Goal: Communication & Community: Share content

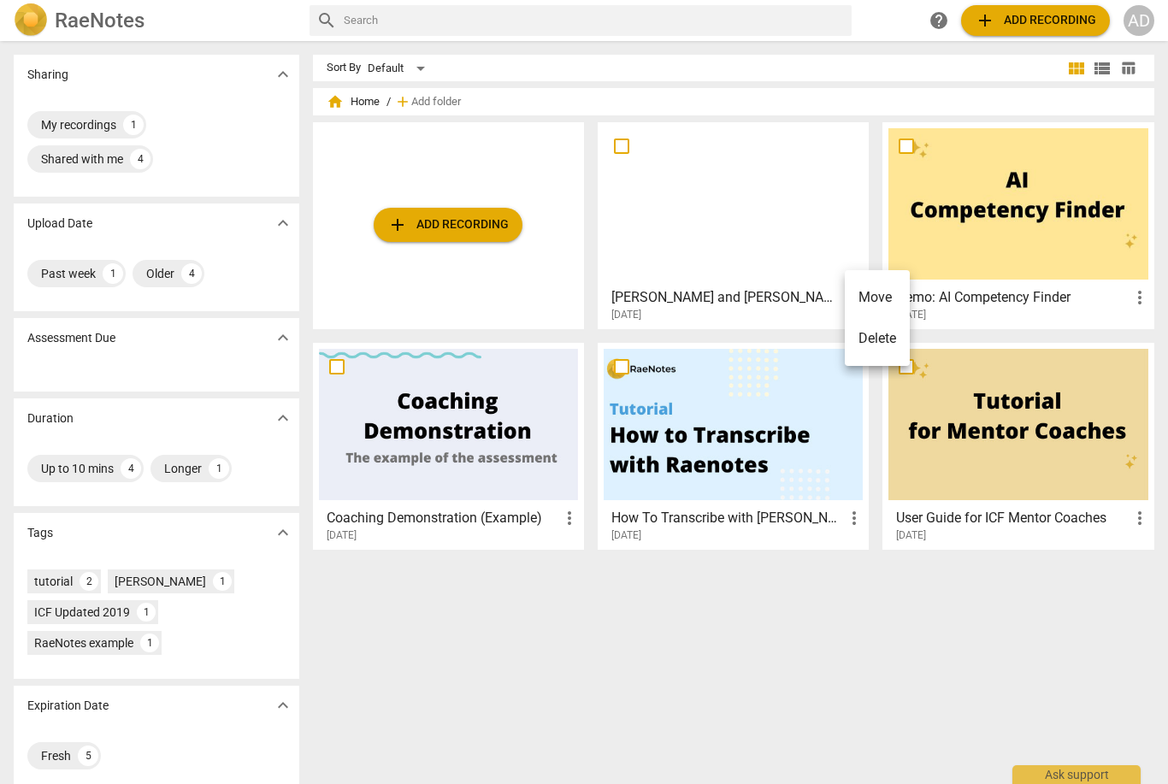
click at [804, 630] on div at bounding box center [584, 392] width 1168 height 784
click at [824, 294] on h3 "[PERSON_NAME] and [PERSON_NAME] Coaching - 2025_09_09 11_01 EDT - Recording" at bounding box center [727, 297] width 232 height 21
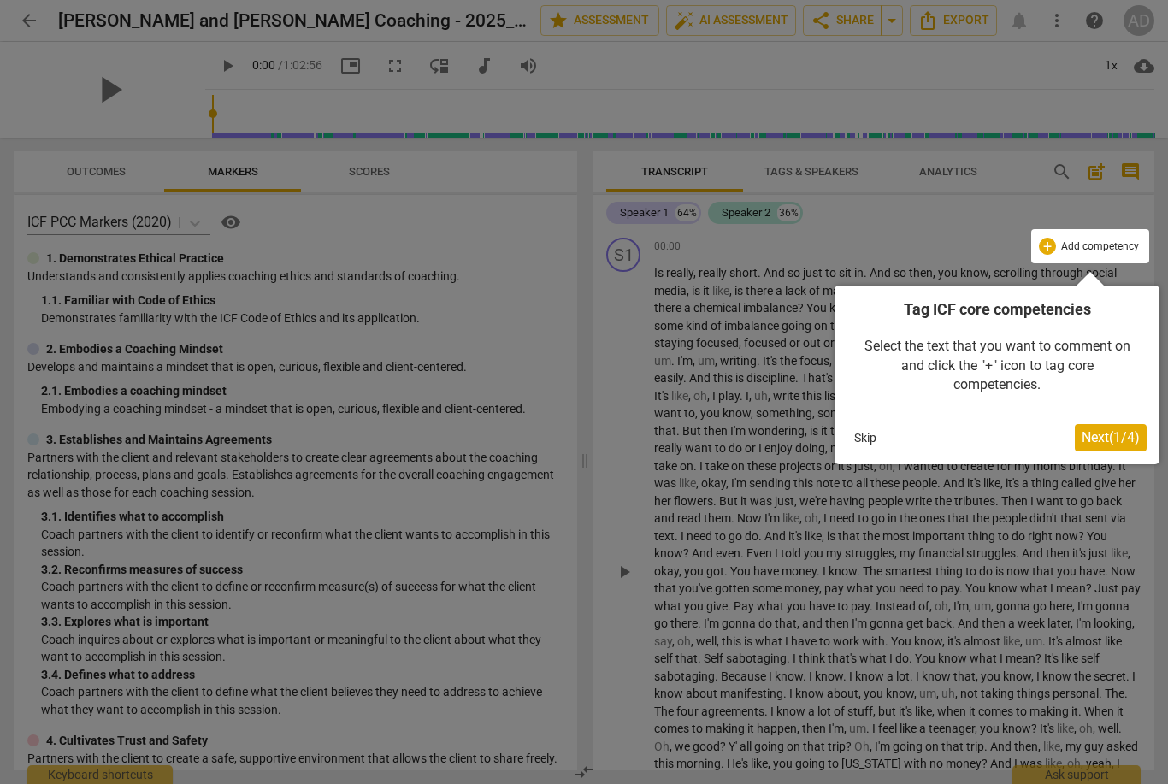
click at [1097, 436] on span "Next ( 1 / 4 )" at bounding box center [1110, 437] width 58 height 16
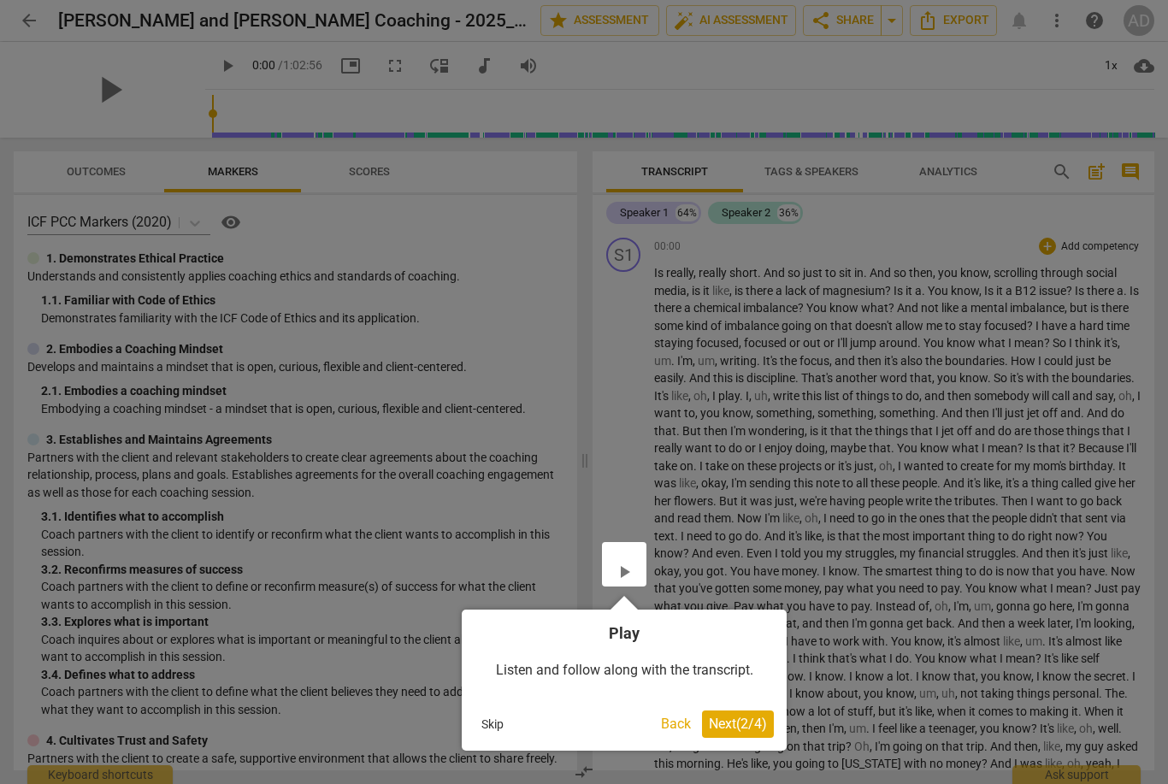
click at [757, 715] on span "Next ( 2 / 4 )" at bounding box center [738, 723] width 58 height 16
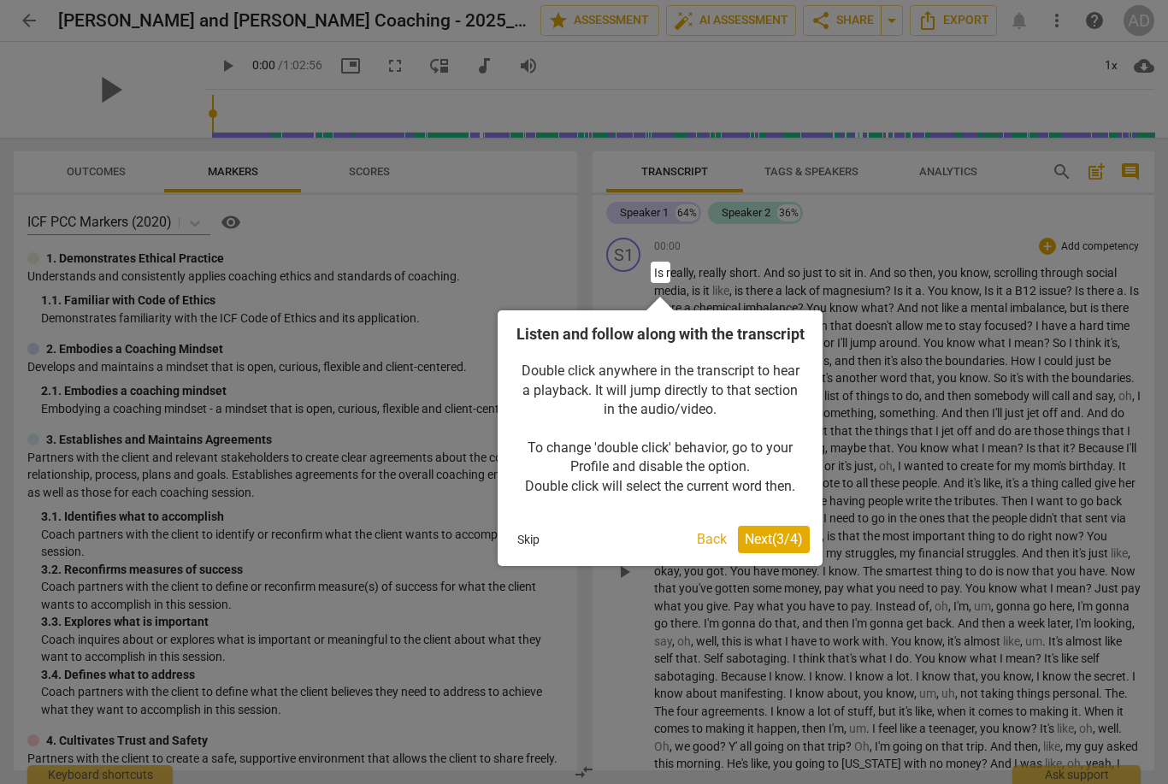
click at [803, 553] on button "Next ( 3 / 4 )" at bounding box center [774, 539] width 72 height 27
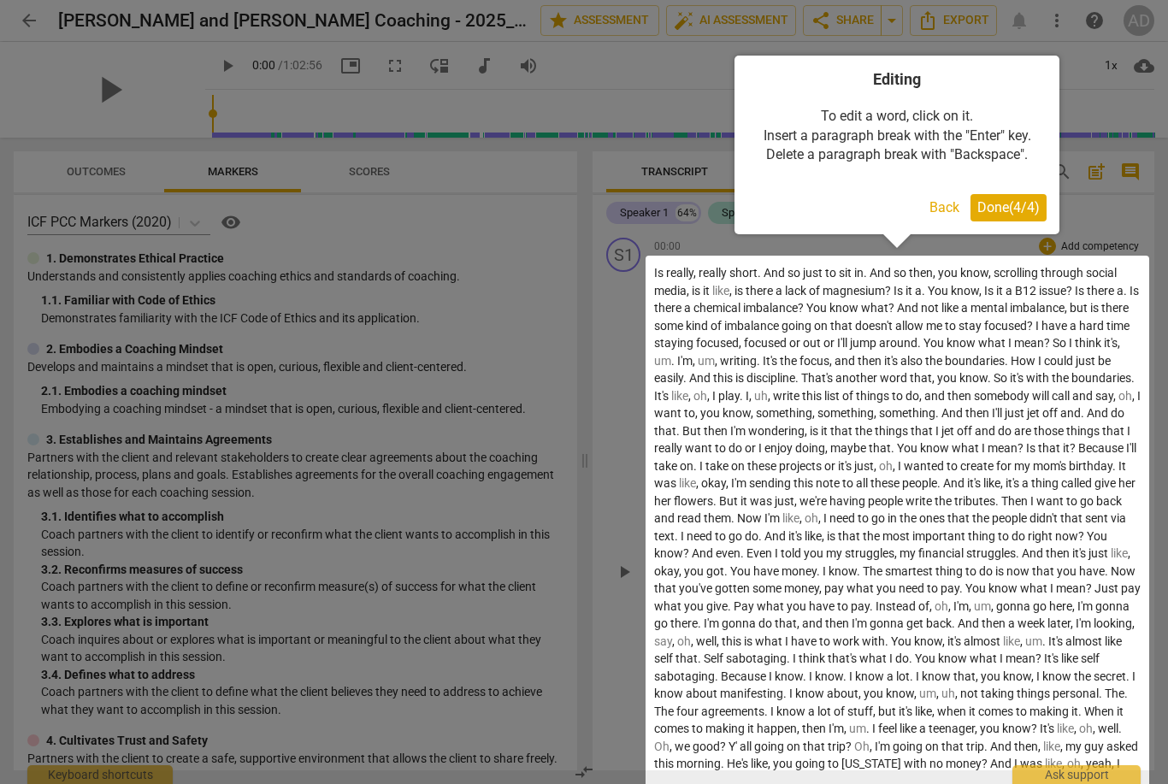
click at [674, 286] on div at bounding box center [896, 563] width 503 height 615
click at [680, 273] on div at bounding box center [896, 563] width 503 height 615
click at [1017, 203] on span "Done ( 4 / 4 )" at bounding box center [1008, 207] width 62 height 16
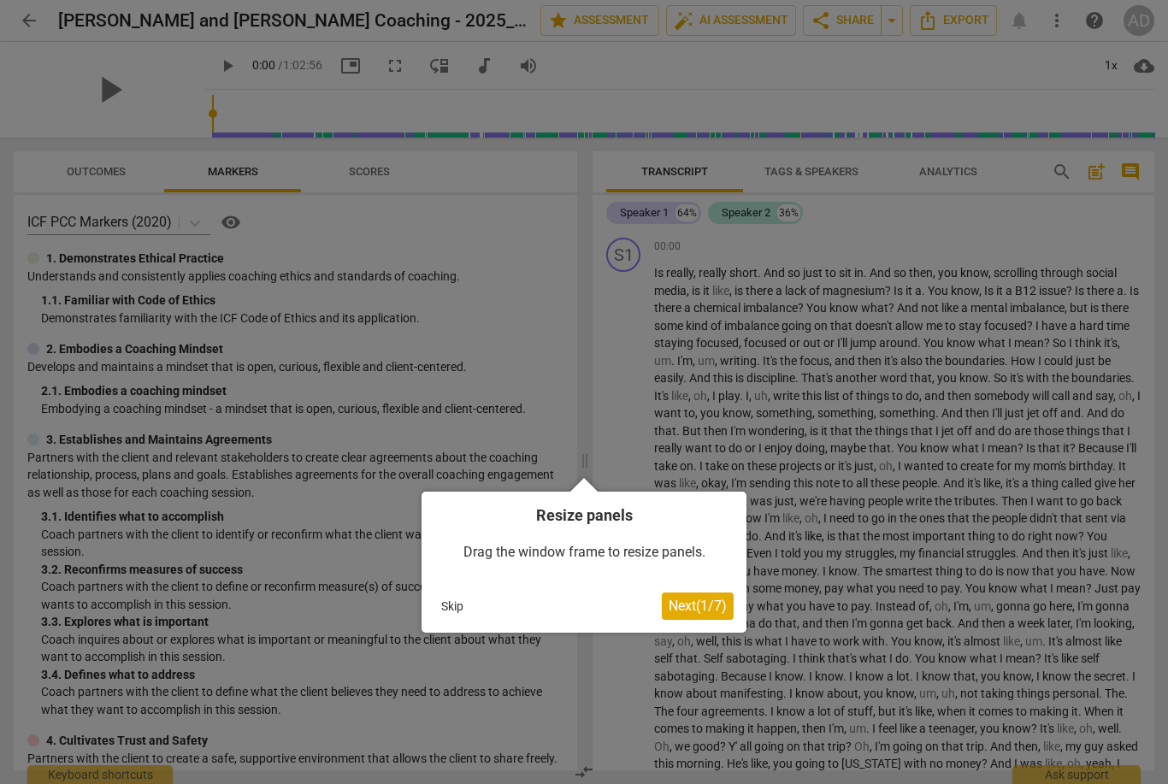
click at [709, 606] on span "Next ( 1 / 7 )" at bounding box center [697, 605] width 58 height 16
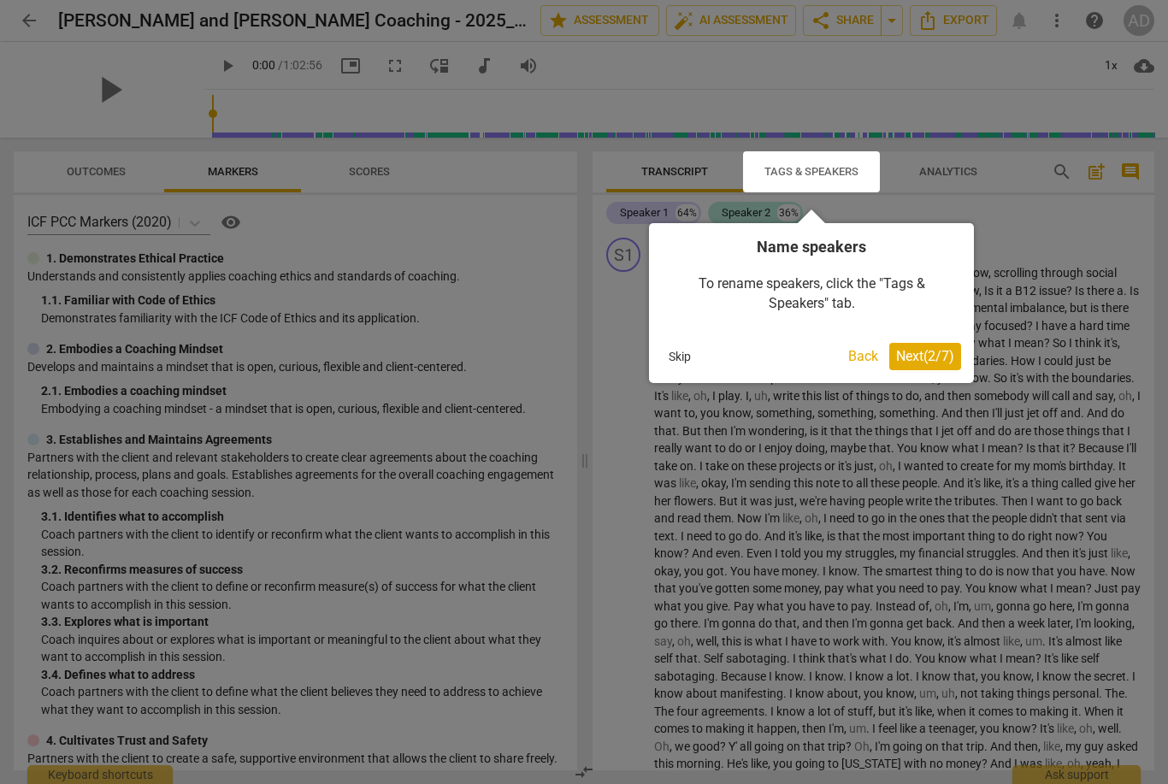
click at [942, 361] on span "Next ( 2 / 7 )" at bounding box center [925, 356] width 58 height 16
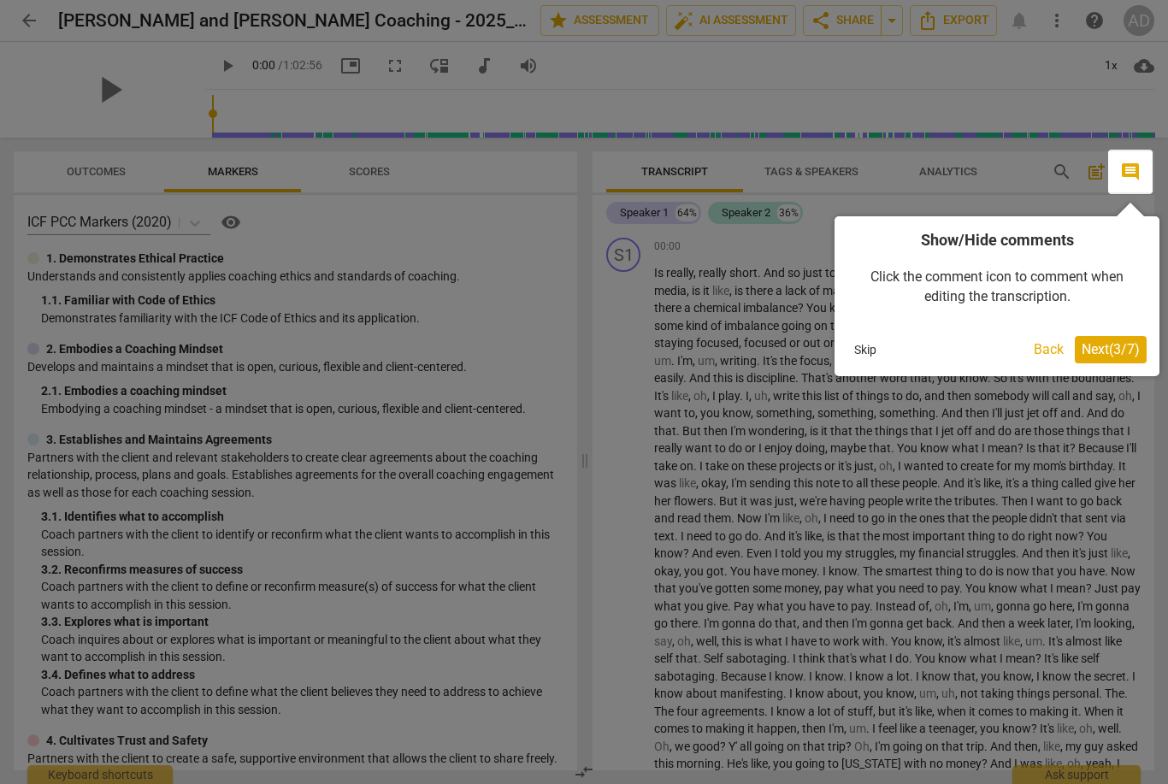
click at [1129, 352] on span "Next ( 3 / 7 )" at bounding box center [1110, 349] width 58 height 16
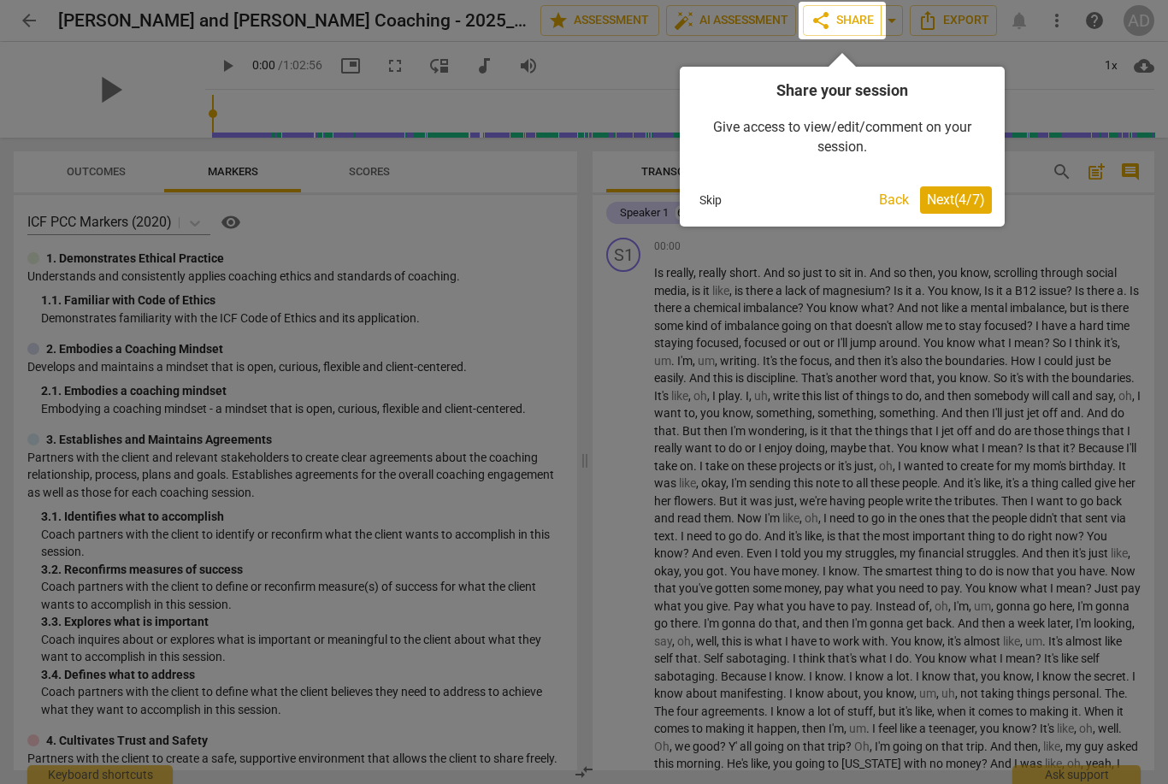
click at [966, 200] on span "Next ( 4 / 7 )" at bounding box center [956, 199] width 58 height 16
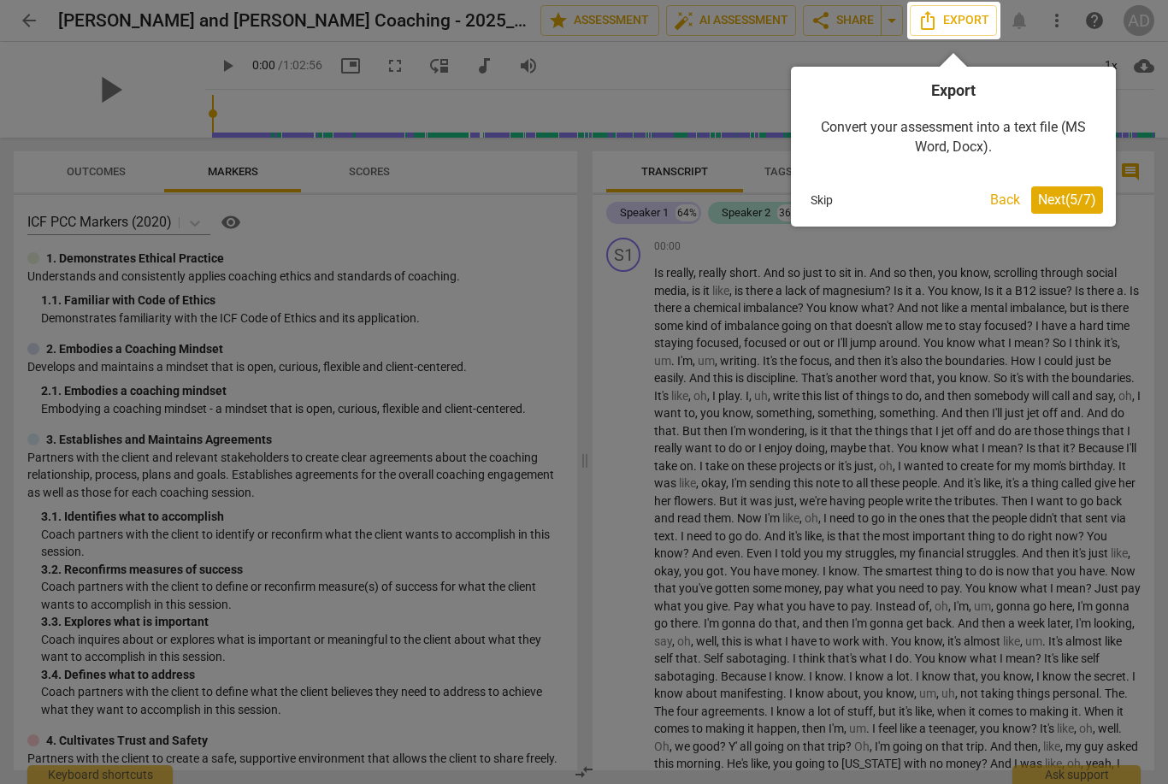
click at [1003, 182] on div "Export Convert your assessment into a text file (MS Word, Docx). Skip Back Next…" at bounding box center [953, 147] width 325 height 160
click at [1007, 193] on button "Back" at bounding box center [1005, 199] width 44 height 27
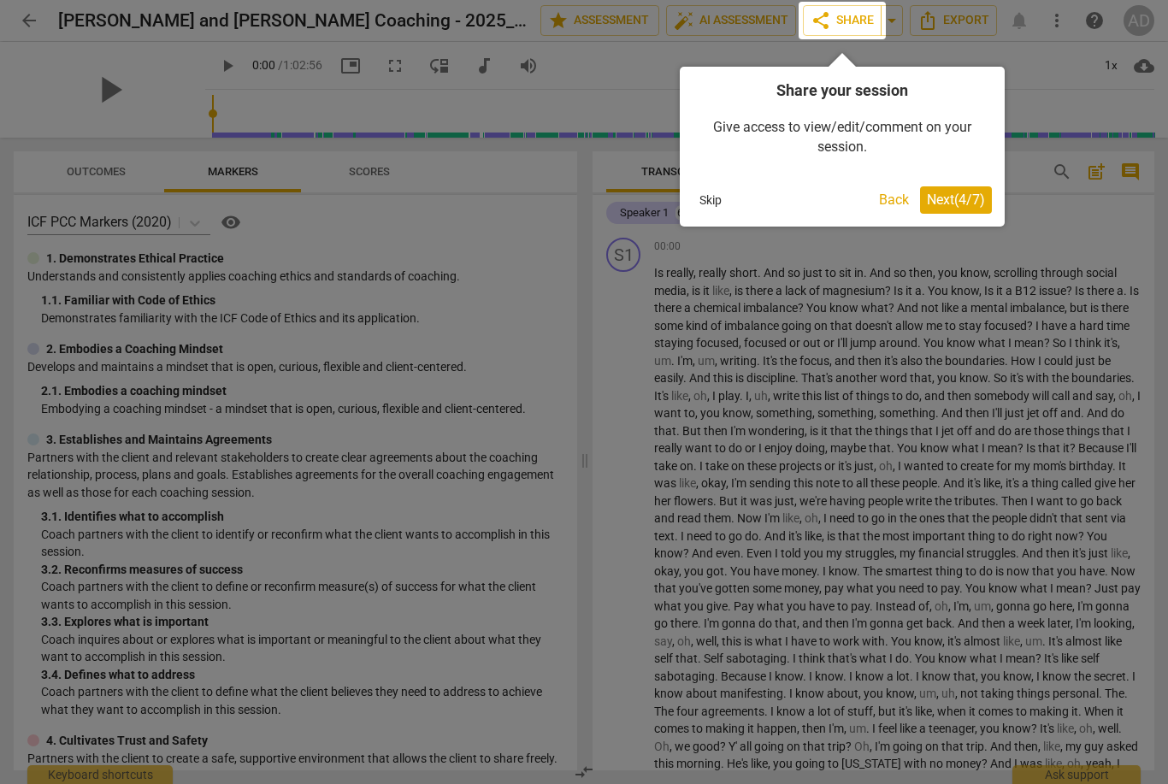
click at [974, 203] on span "Next ( 4 / 7 )" at bounding box center [956, 199] width 58 height 16
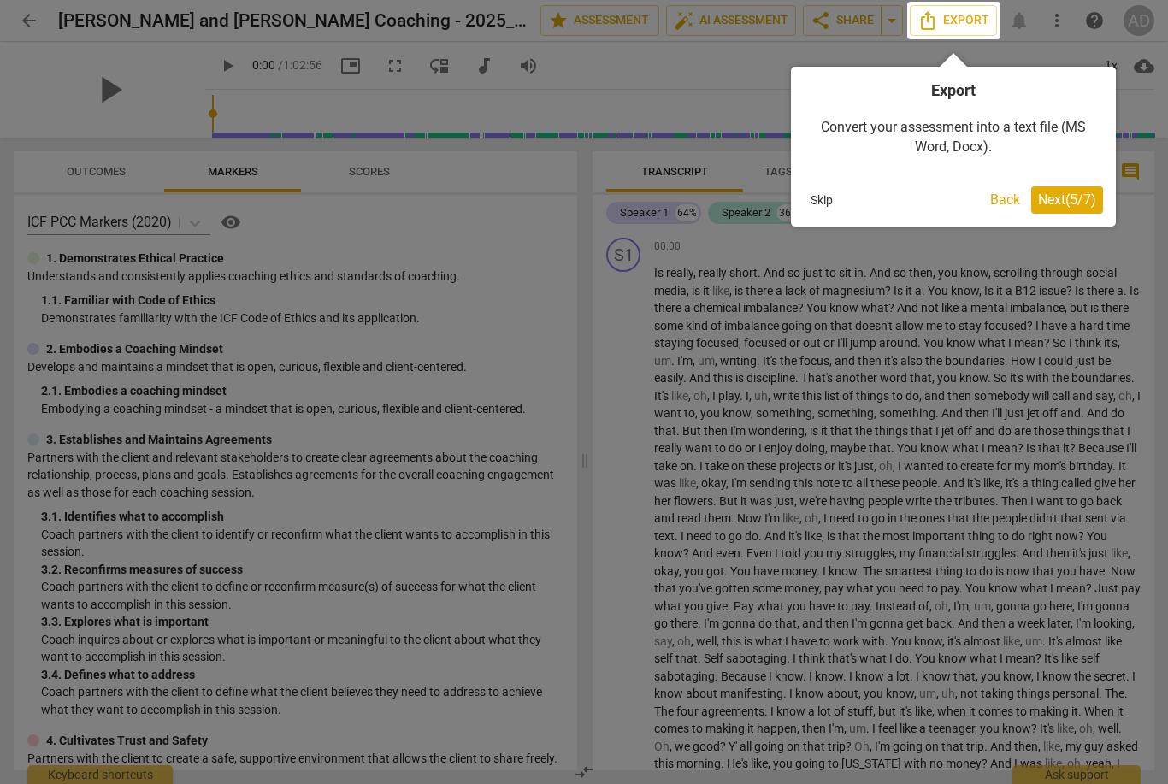
click at [1073, 203] on span "Next ( 5 / 7 )" at bounding box center [1067, 199] width 58 height 16
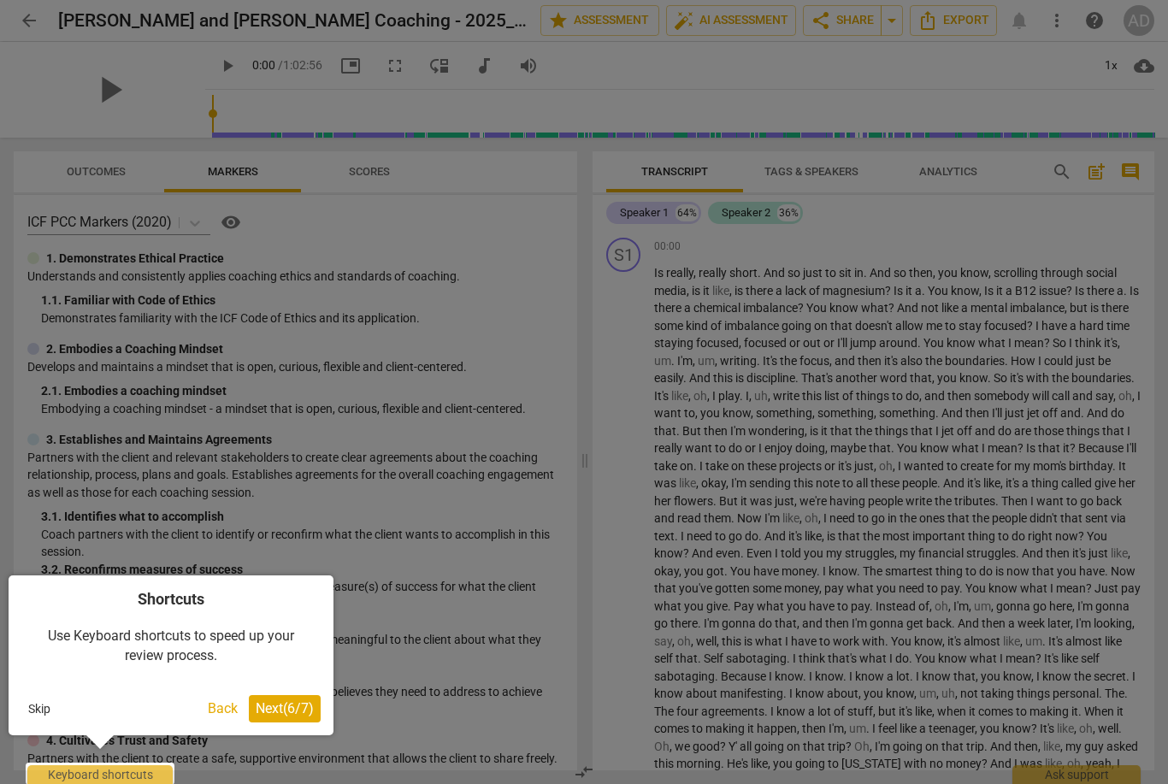
click at [958, 531] on div at bounding box center [584, 520] width 1168 height 1040
click at [938, 530] on div at bounding box center [584, 520] width 1168 height 1040
click at [309, 703] on span "Next ( 6 / 7 )" at bounding box center [285, 708] width 58 height 16
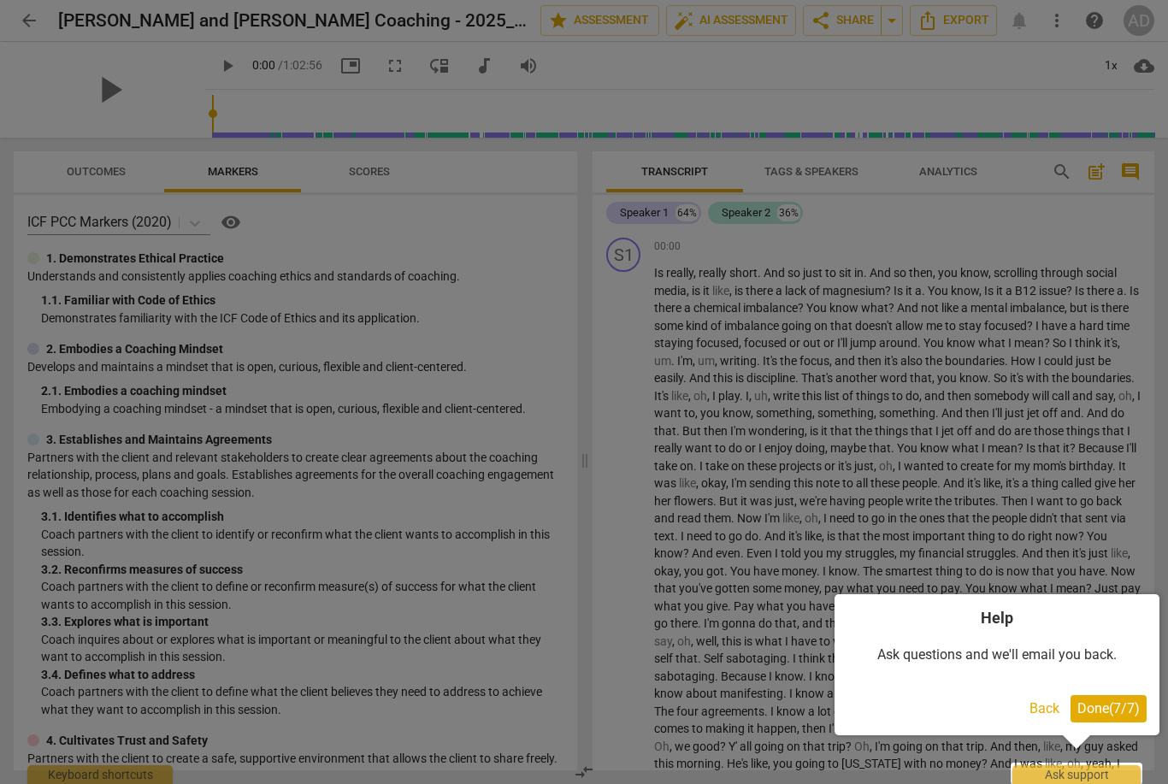
click at [1129, 713] on span "Done ( 7 / 7 )" at bounding box center [1108, 708] width 62 height 16
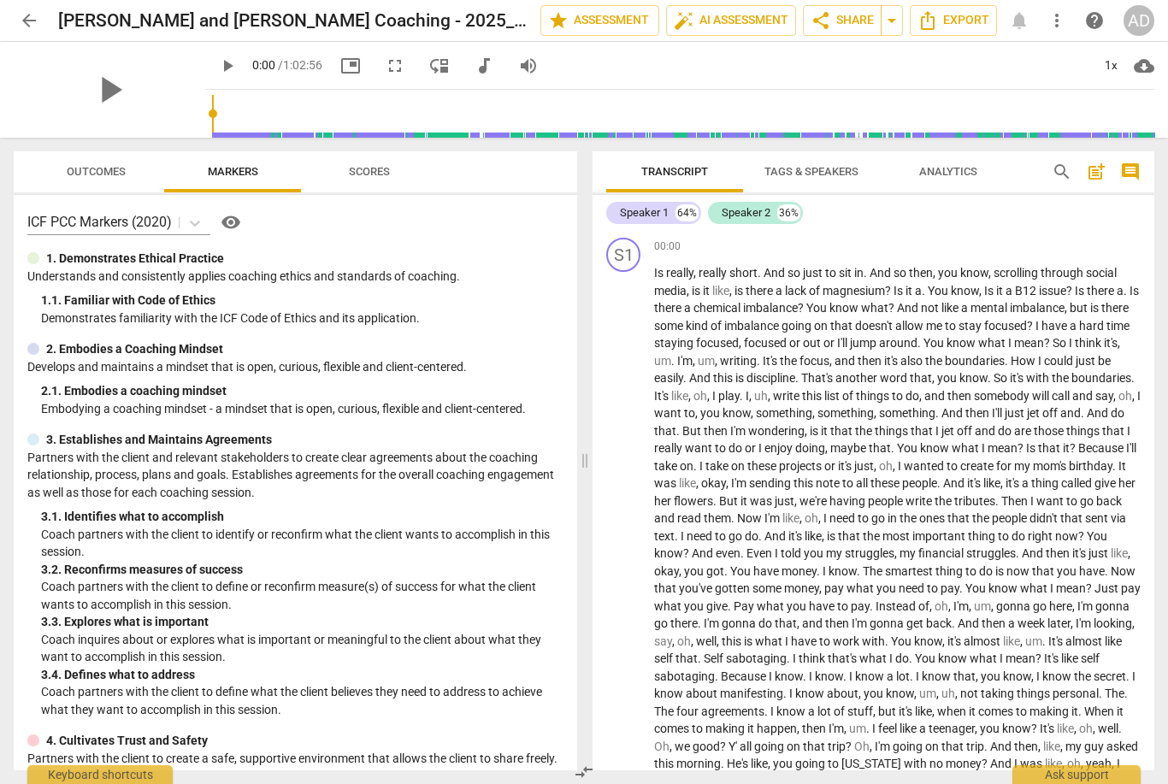
click at [384, 181] on span "Scores" at bounding box center [369, 172] width 82 height 23
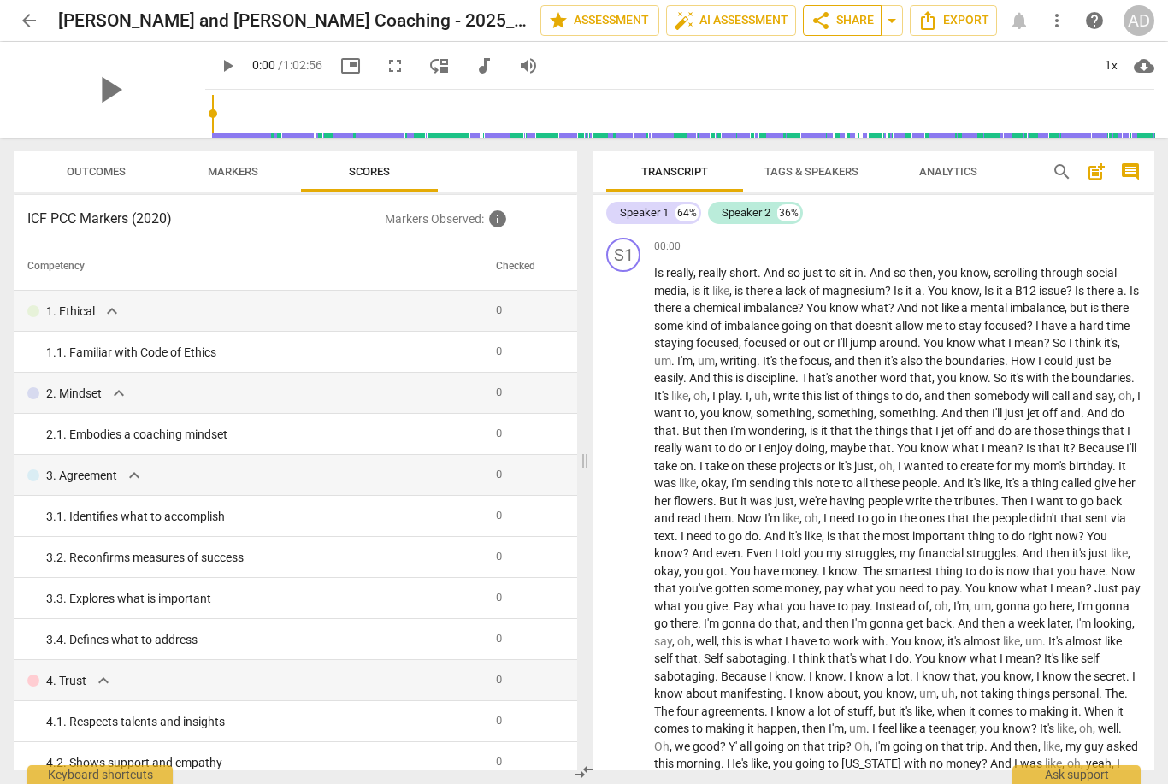
click at [862, 21] on span "share Share" at bounding box center [841, 20] width 63 height 21
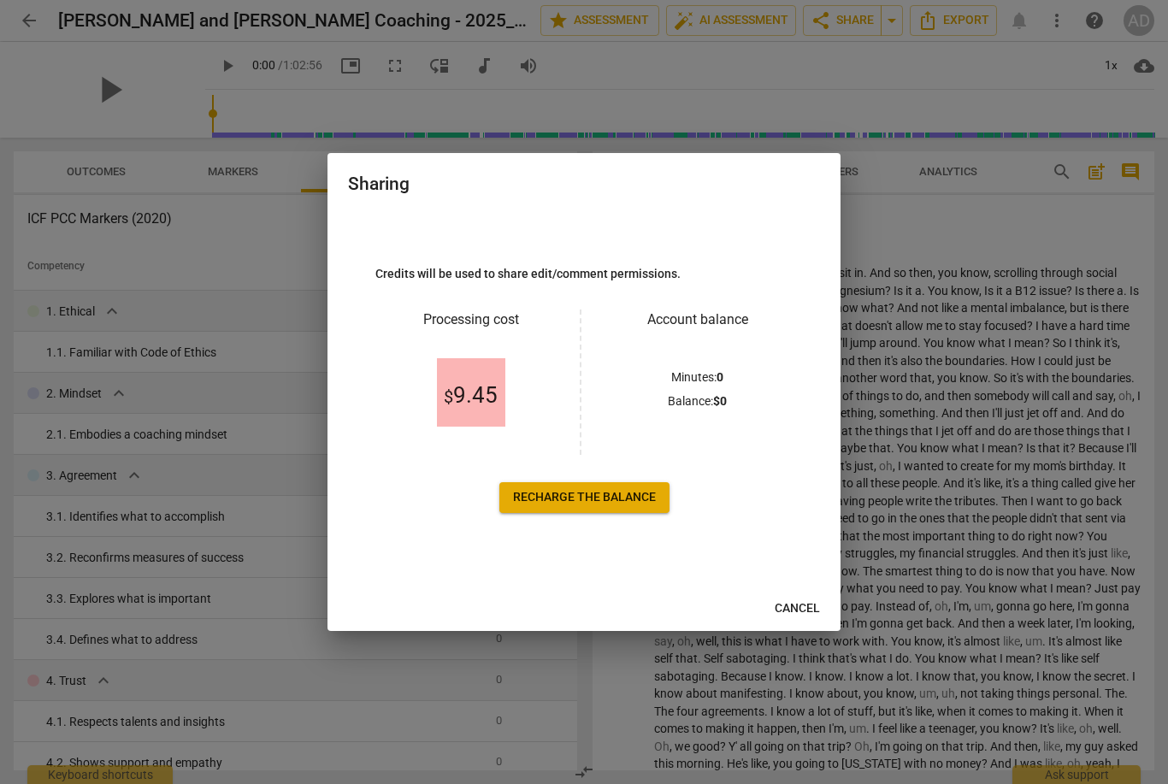
click at [811, 614] on span "Cancel" at bounding box center [796, 608] width 45 height 17
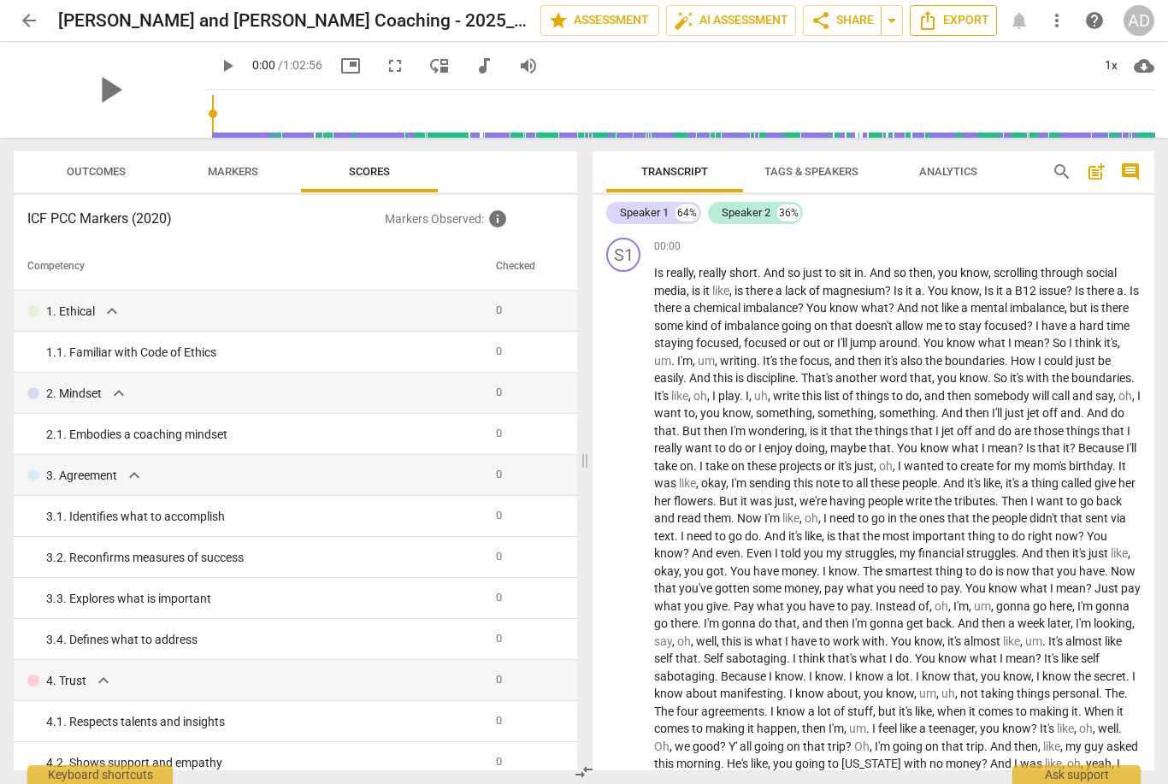
click at [985, 17] on span "Export" at bounding box center [953, 20] width 72 height 21
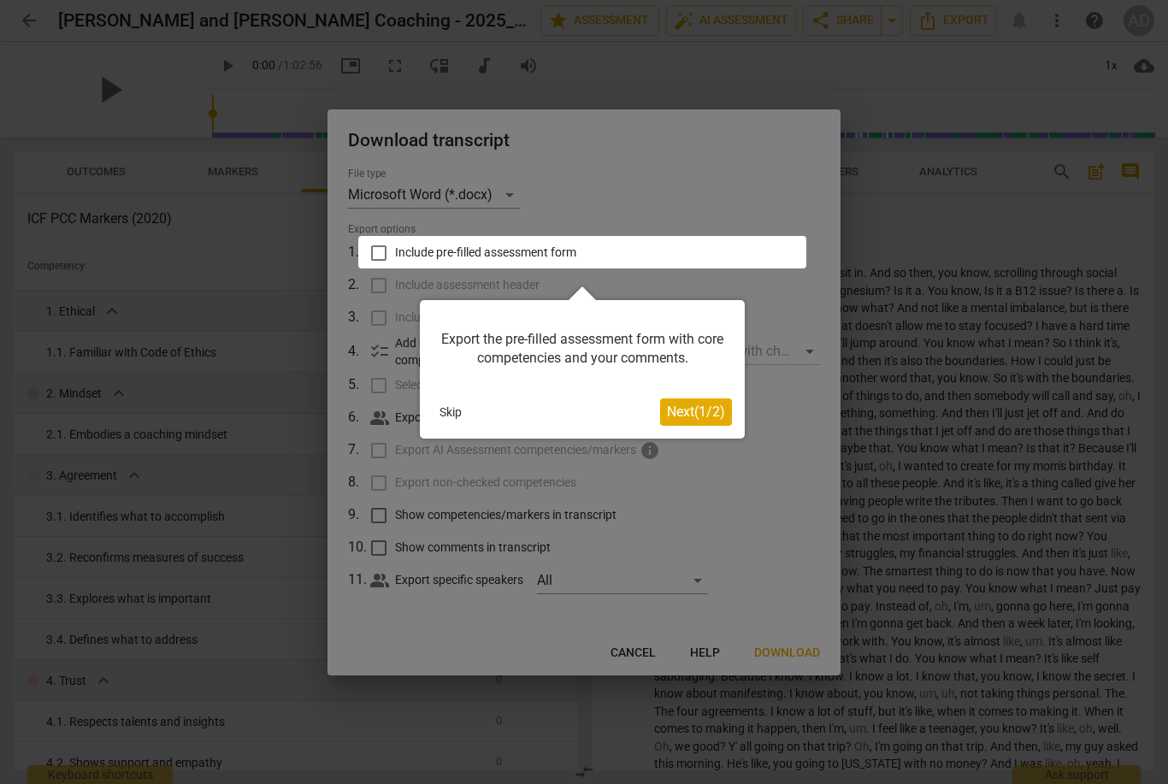
click at [727, 414] on button "Next ( 1 / 2 )" at bounding box center [696, 411] width 72 height 27
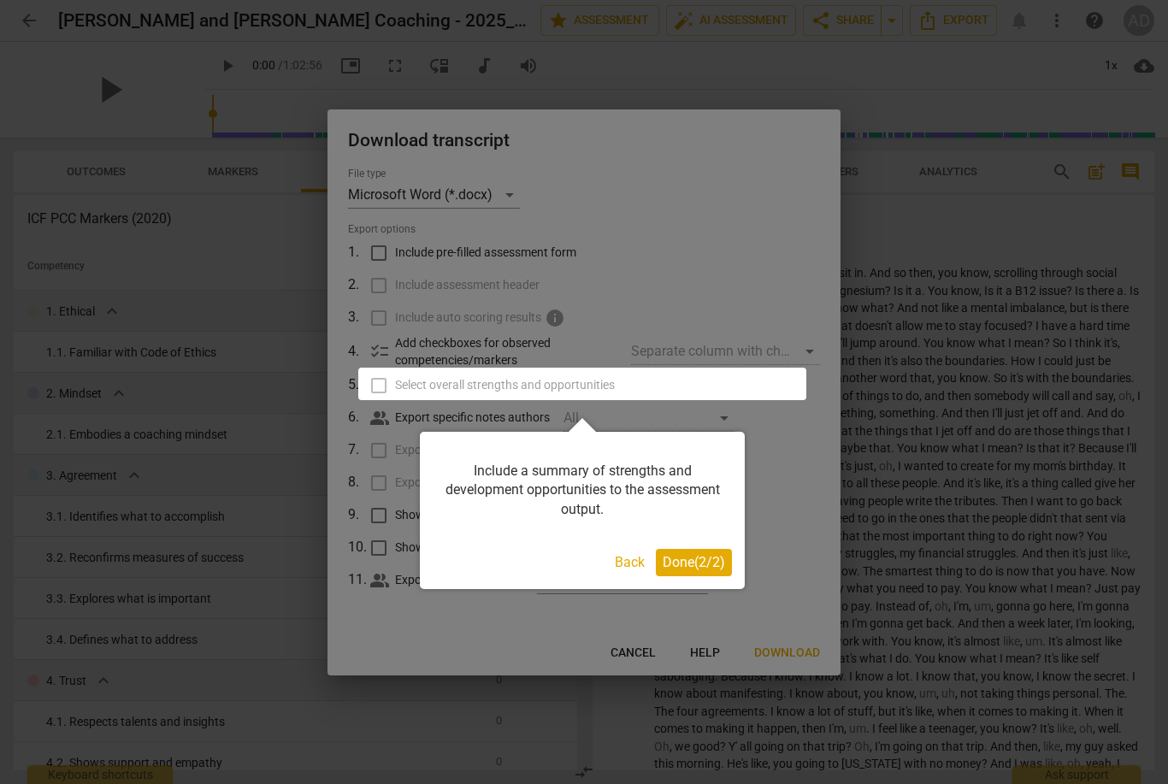
click at [706, 569] on button "Done ( 2 / 2 )" at bounding box center [694, 562] width 76 height 27
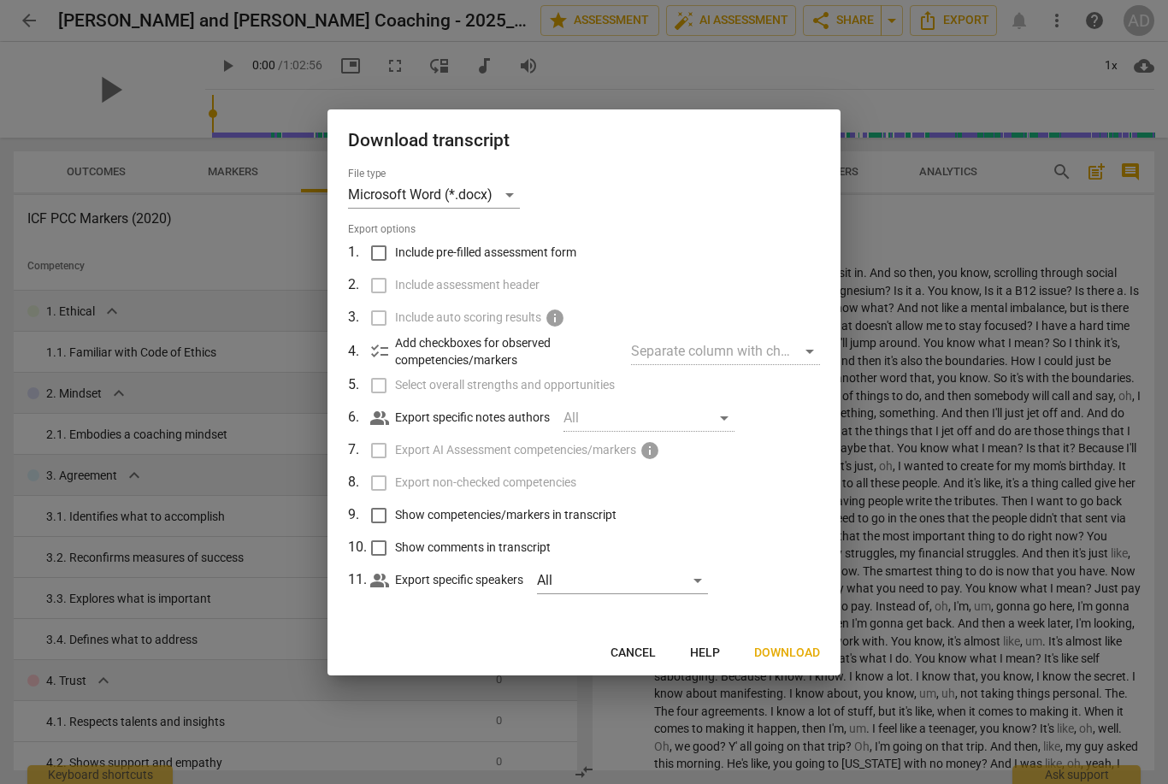
click at [640, 652] on span "Cancel" at bounding box center [632, 652] width 45 height 17
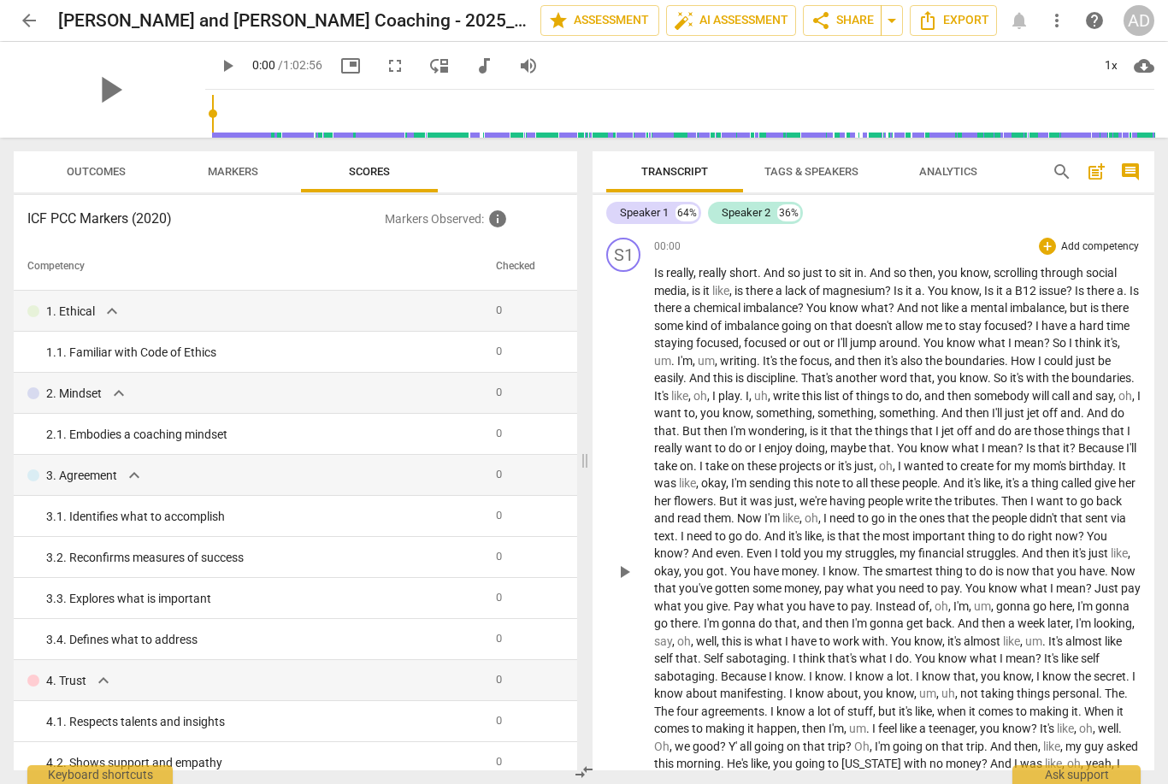
click at [698, 274] on span "," at bounding box center [695, 273] width 5 height 14
click at [674, 285] on span "media" at bounding box center [670, 291] width 32 height 14
click at [217, 70] on span "pause" at bounding box center [227, 66] width 21 height 21
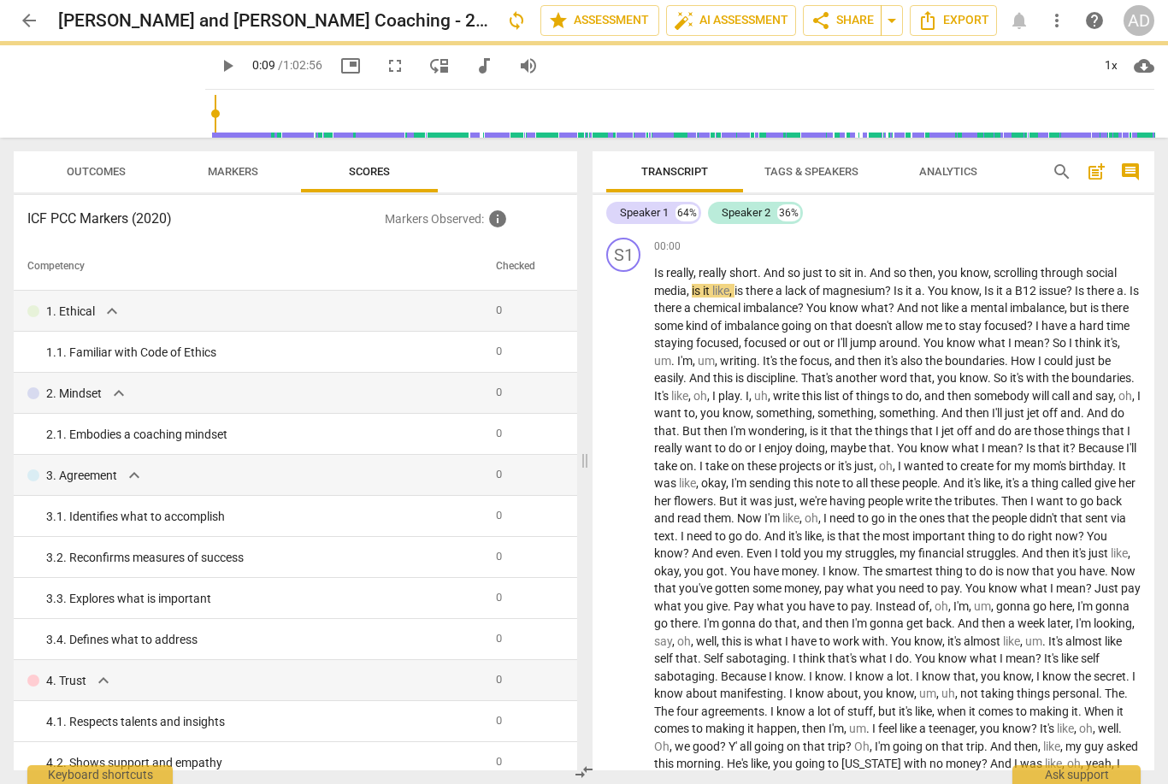
type input "9"
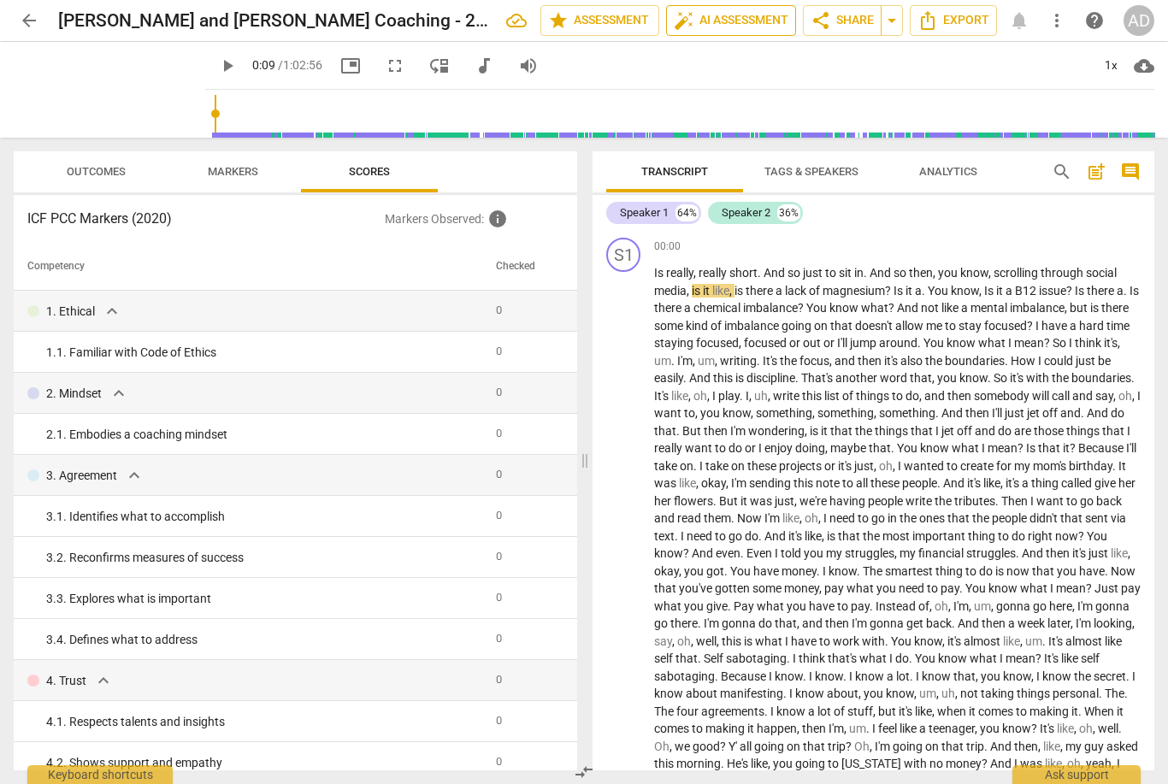
click at [760, 24] on span "auto_fix_high AI Assessment" at bounding box center [731, 20] width 115 height 21
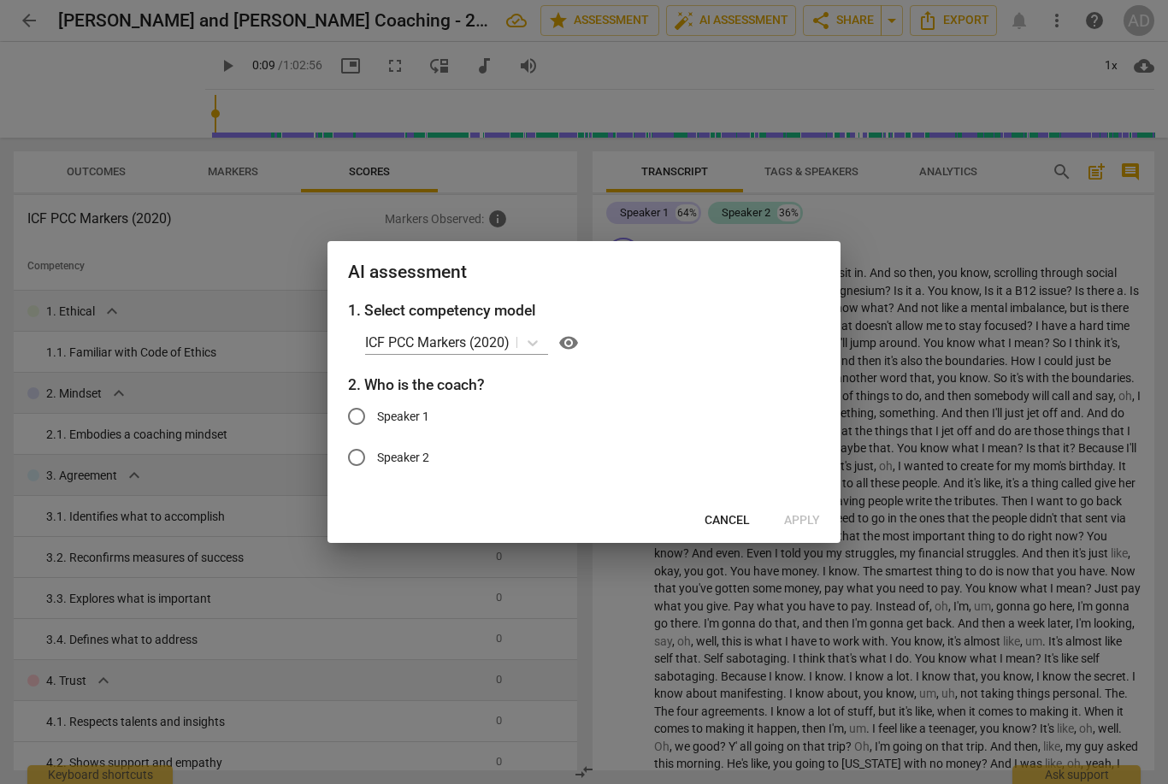
click at [428, 462] on span "Speaker 2" at bounding box center [403, 458] width 52 height 18
click at [377, 462] on input "Speaker 2" at bounding box center [356, 457] width 41 height 41
radio input "true"
click at [821, 515] on button "Apply" at bounding box center [801, 520] width 63 height 31
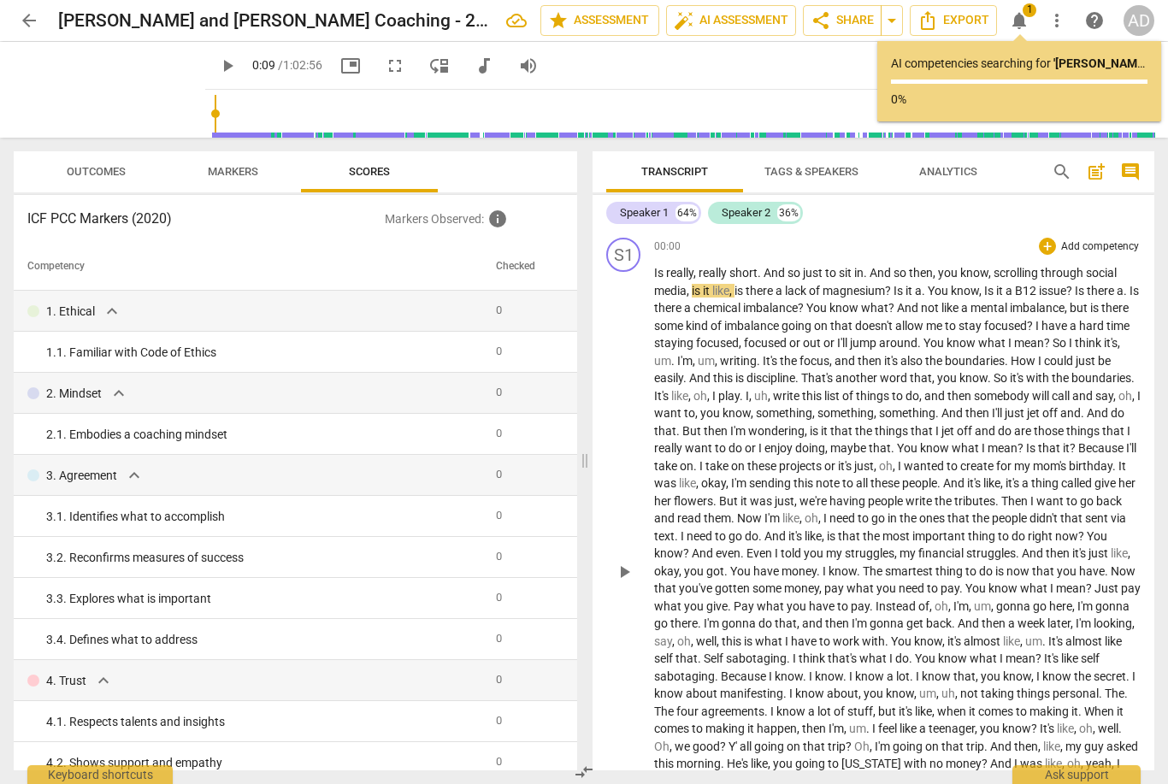
click at [680, 273] on span "really" at bounding box center [679, 273] width 27 height 14
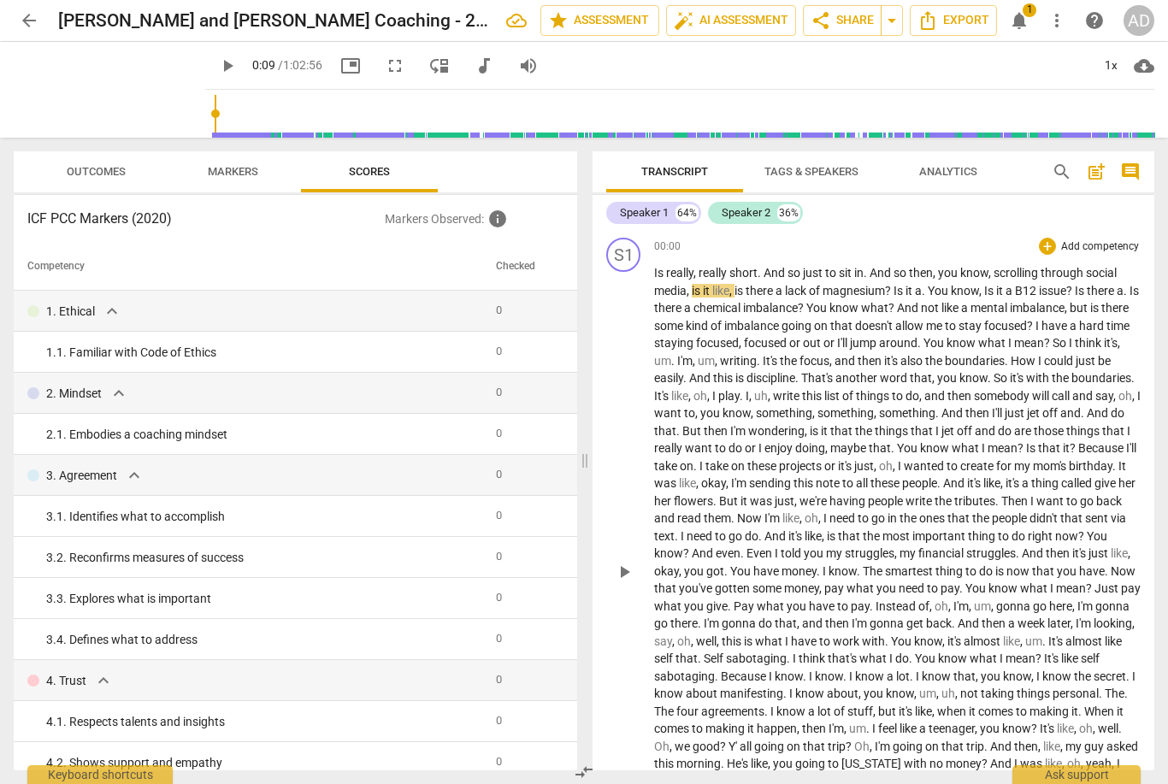
click at [686, 272] on span "really" at bounding box center [679, 273] width 27 height 14
click at [1102, 170] on span "post_add" at bounding box center [1096, 172] width 21 height 21
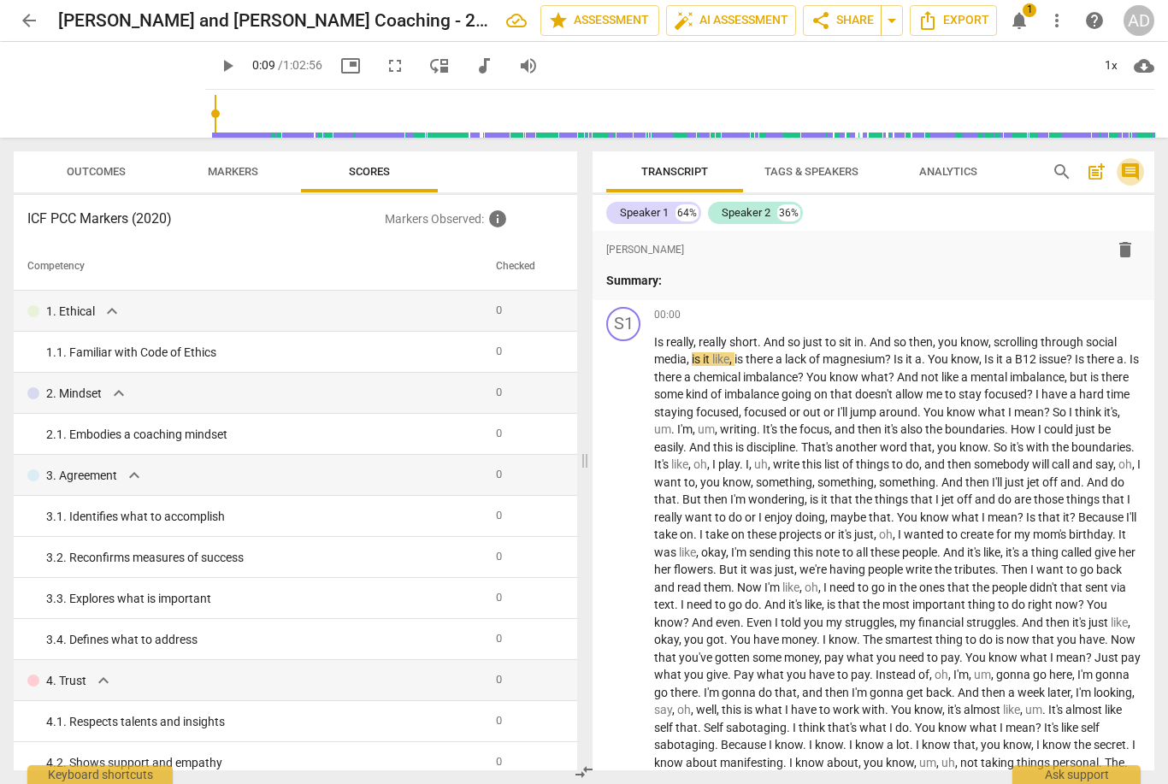
click at [1127, 178] on span "comment" at bounding box center [1130, 172] width 21 height 21
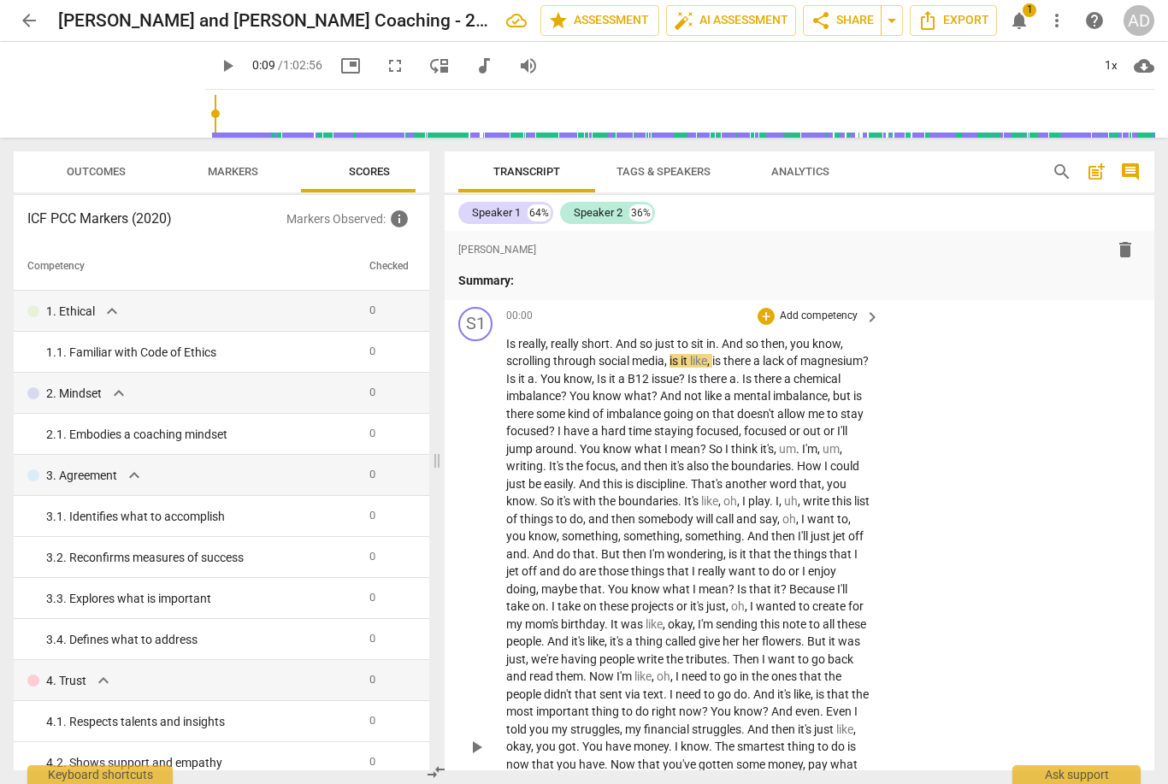
drag, startPoint x: 531, startPoint y: 337, endPoint x: 547, endPoint y: 339, distance: 16.4
click at [531, 337] on span "really" at bounding box center [531, 344] width 27 height 14
drag, startPoint x: 547, startPoint y: 338, endPoint x: 499, endPoint y: 338, distance: 47.9
click at [499, 338] on div "S1 play_arrow pause 00:00 + Add competency keyboard_arrow_right Is really , rea…" at bounding box center [798, 733] width 709 height 866
click at [1127, 171] on span "comment" at bounding box center [1130, 172] width 21 height 21
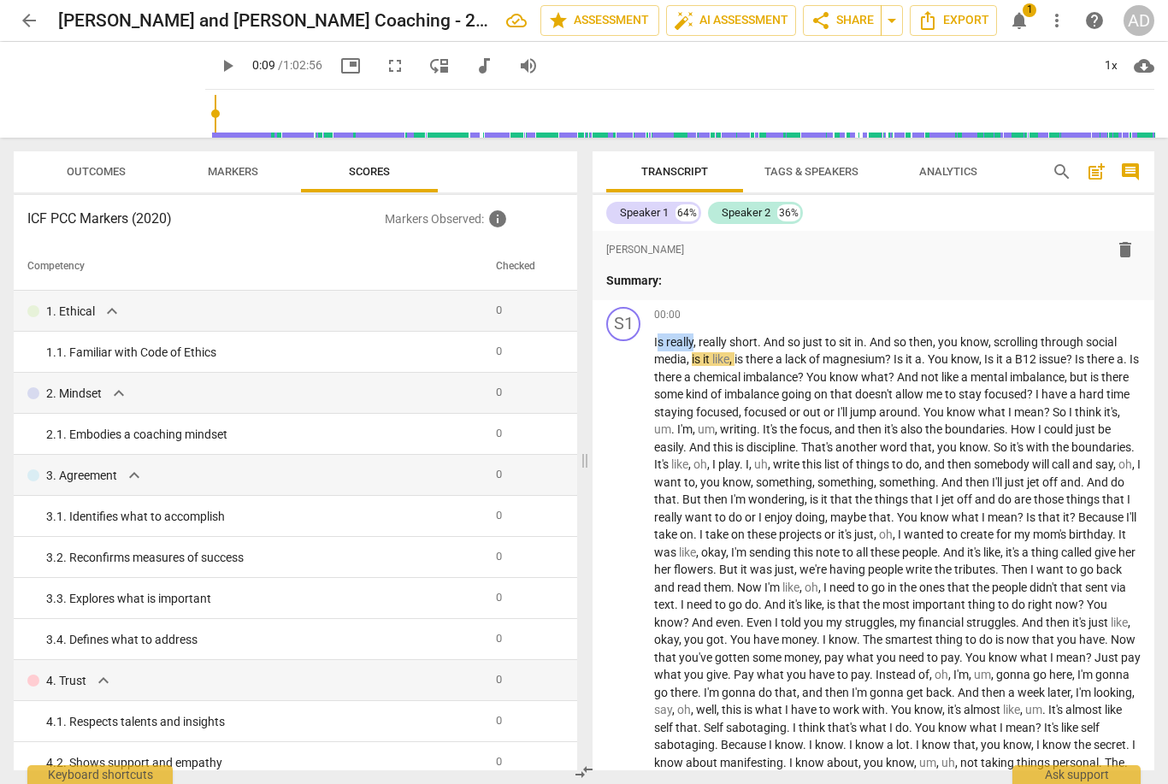
click at [1136, 169] on span "comment" at bounding box center [1130, 172] width 21 height 21
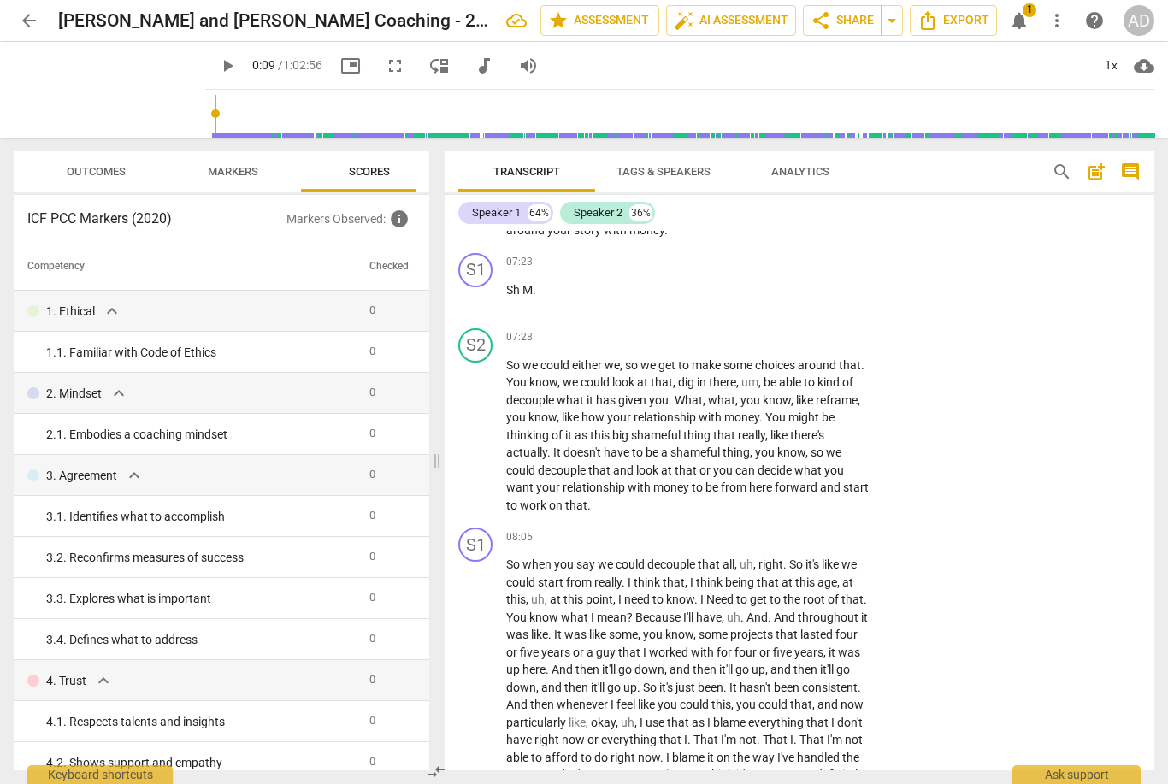
scroll to position [2477, 0]
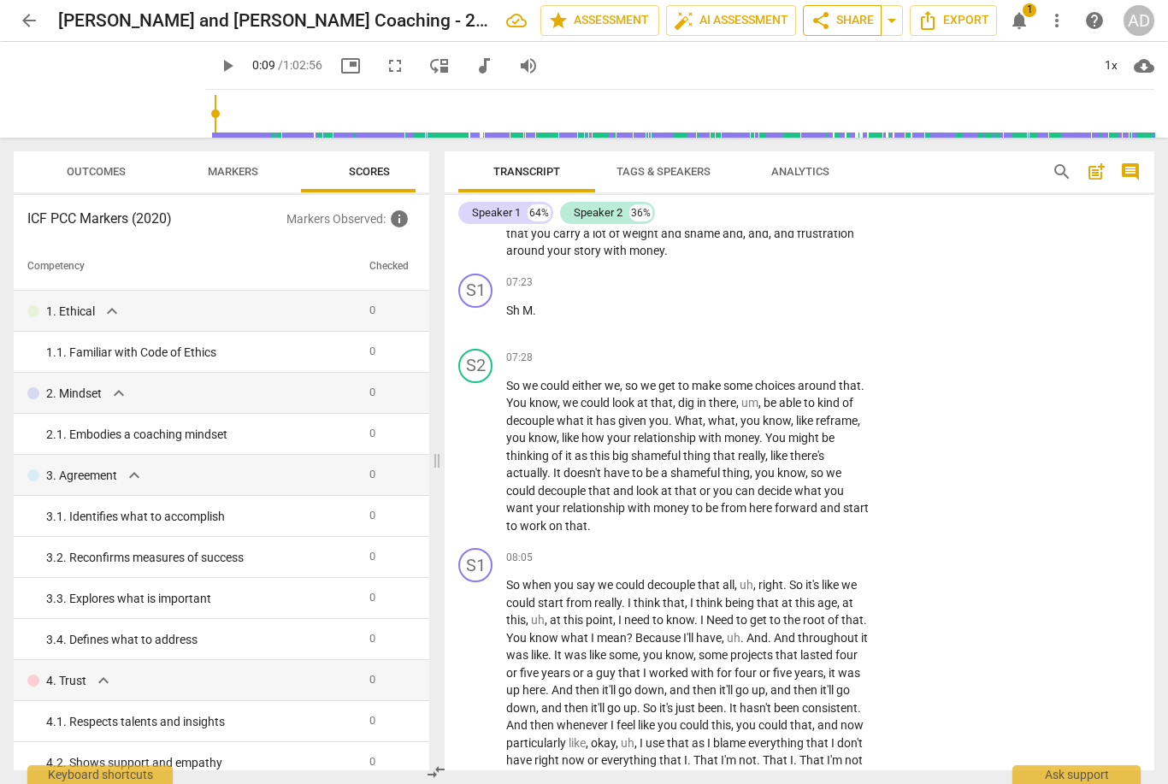
click at [857, 26] on span "share Share" at bounding box center [841, 20] width 63 height 21
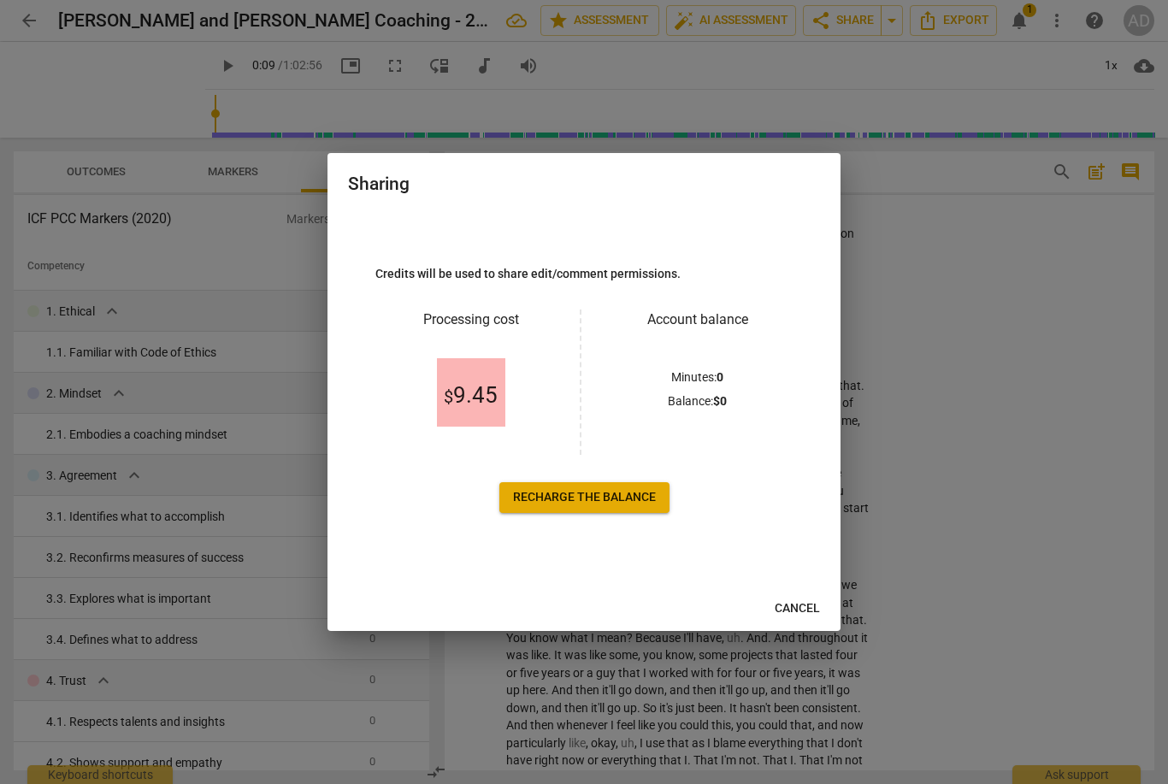
click at [621, 503] on span "Recharge the balance" at bounding box center [584, 497] width 143 height 17
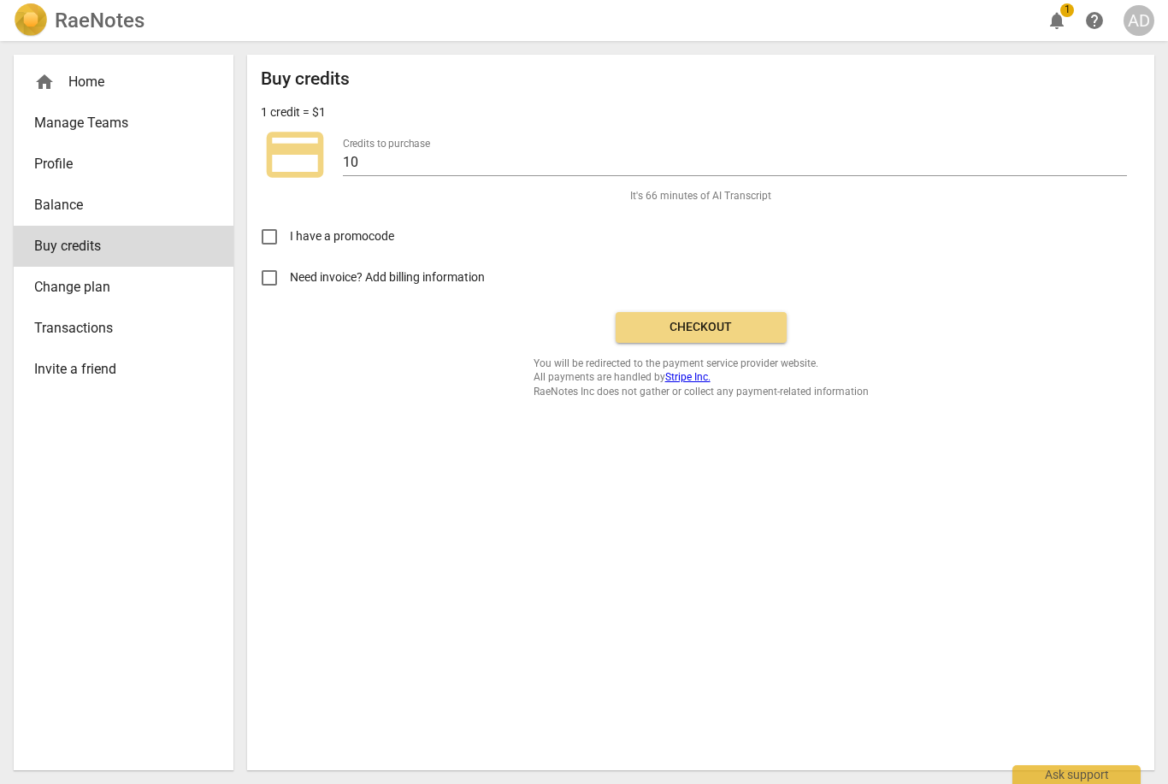
click at [692, 332] on span "Checkout" at bounding box center [701, 327] width 144 height 17
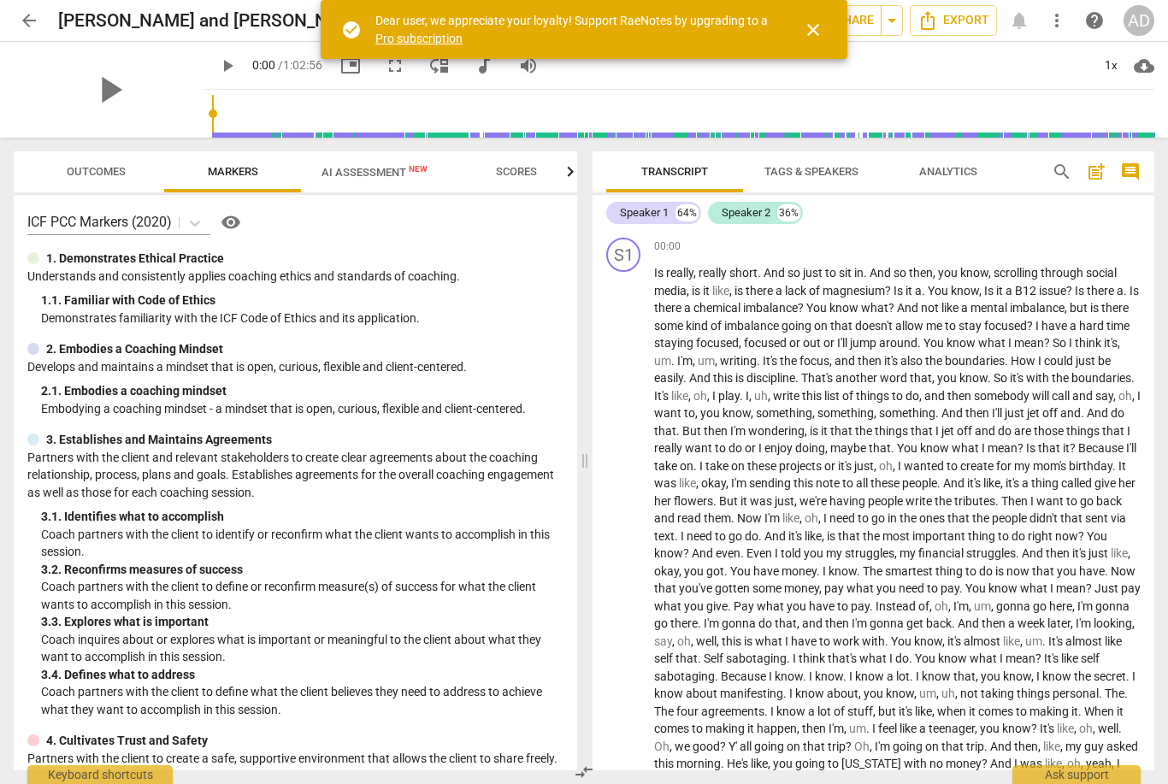
click at [821, 20] on span "close" at bounding box center [813, 30] width 21 height 21
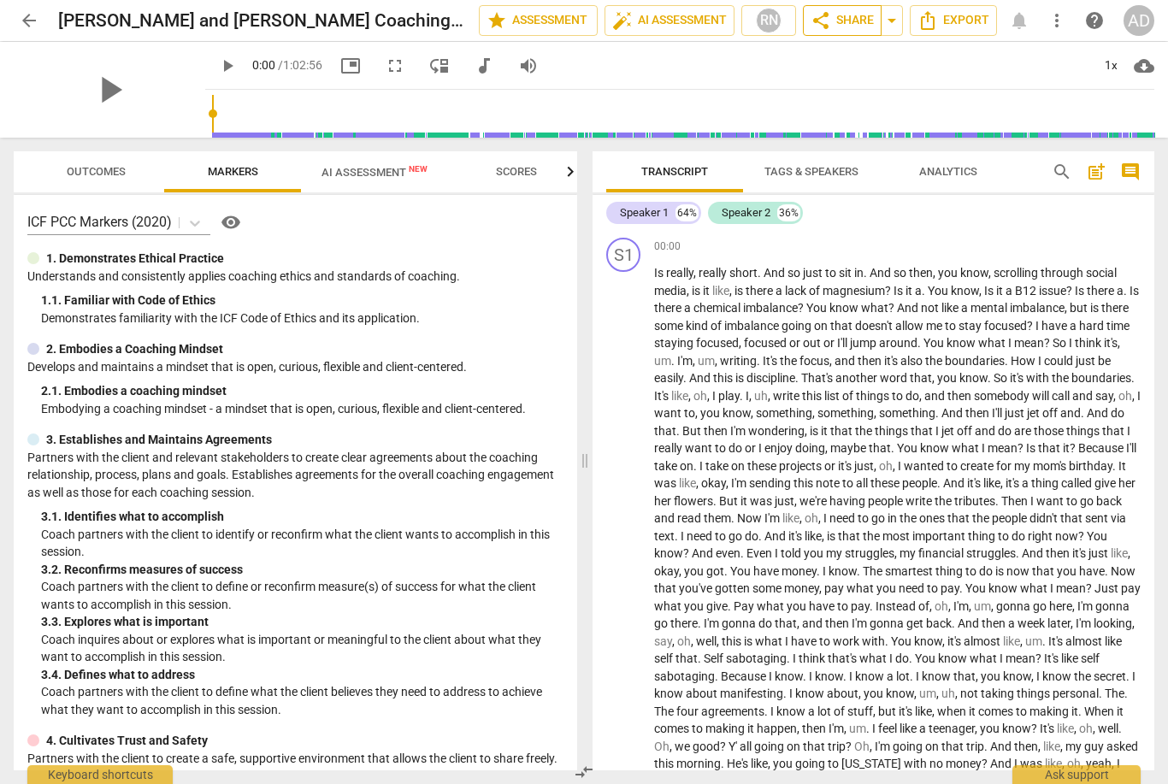
click at [844, 10] on span "share Share" at bounding box center [841, 20] width 63 height 21
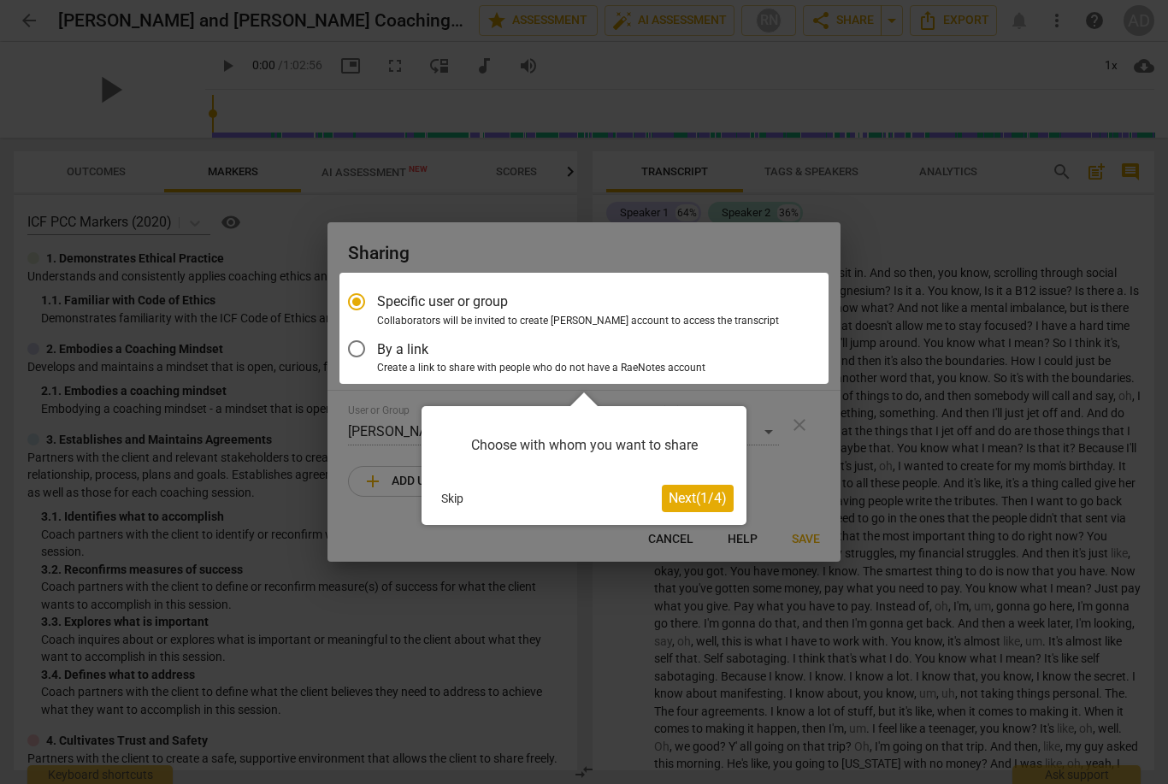
click at [693, 499] on span "Next ( 1 / 4 )" at bounding box center [697, 498] width 58 height 16
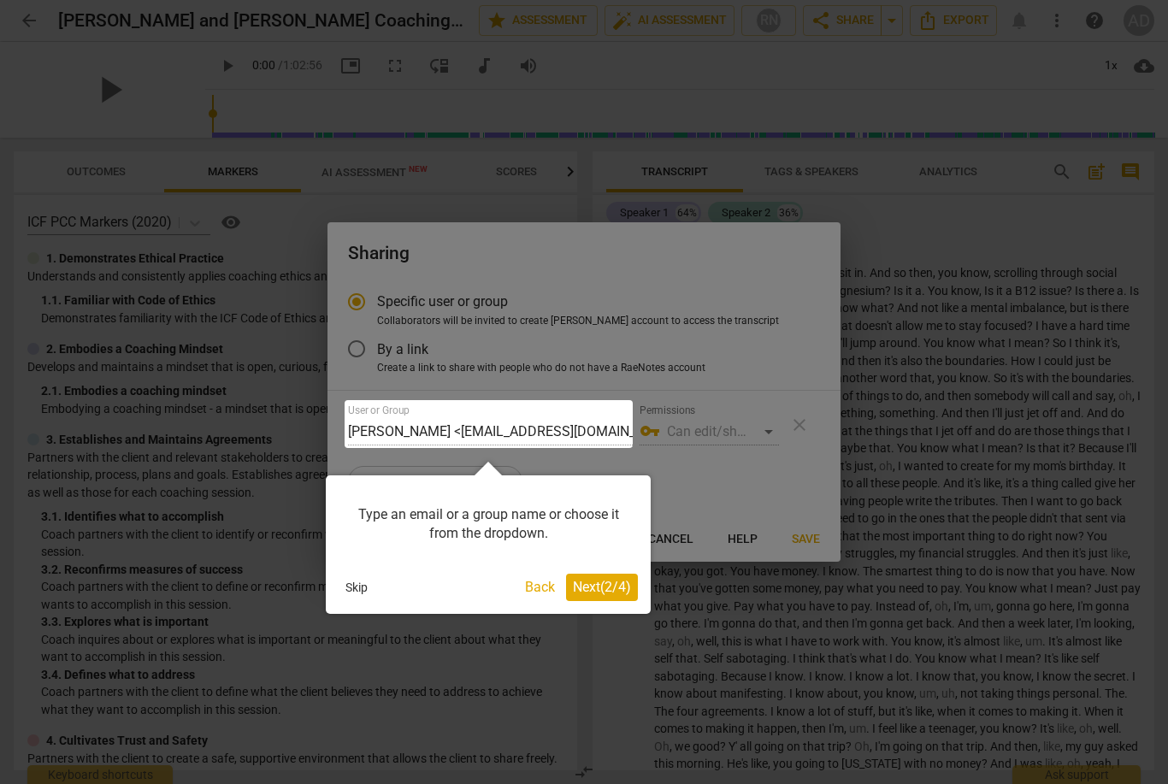
click at [602, 589] on span "Next ( 2 / 4 )" at bounding box center [602, 587] width 58 height 16
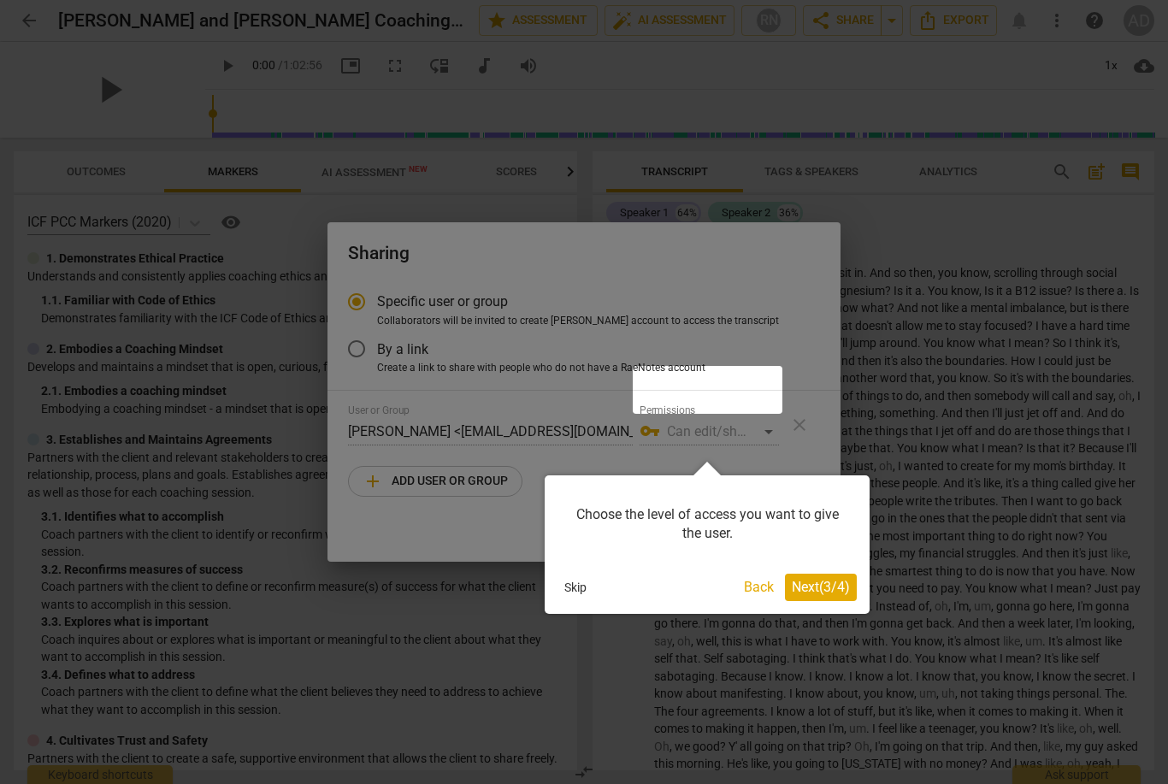
click at [816, 593] on span "Next ( 3 / 4 )" at bounding box center [820, 587] width 58 height 16
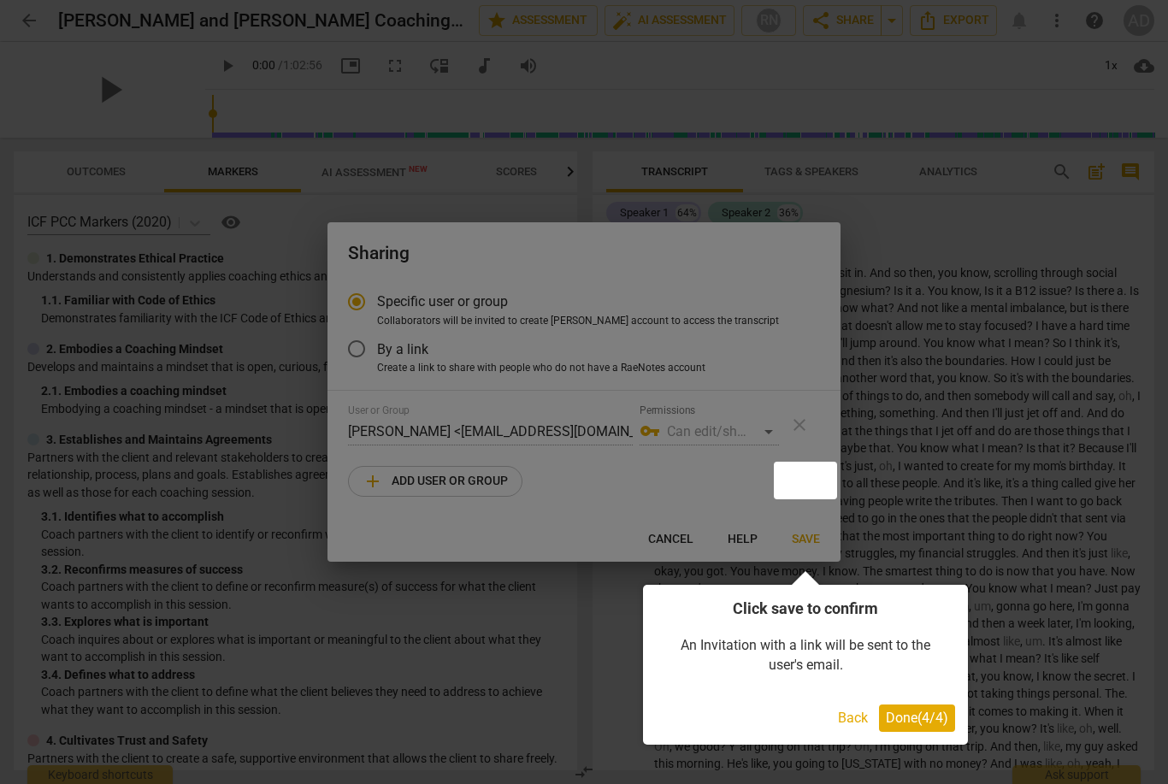
click at [929, 715] on span "Done ( 4 / 4 )" at bounding box center [917, 717] width 62 height 16
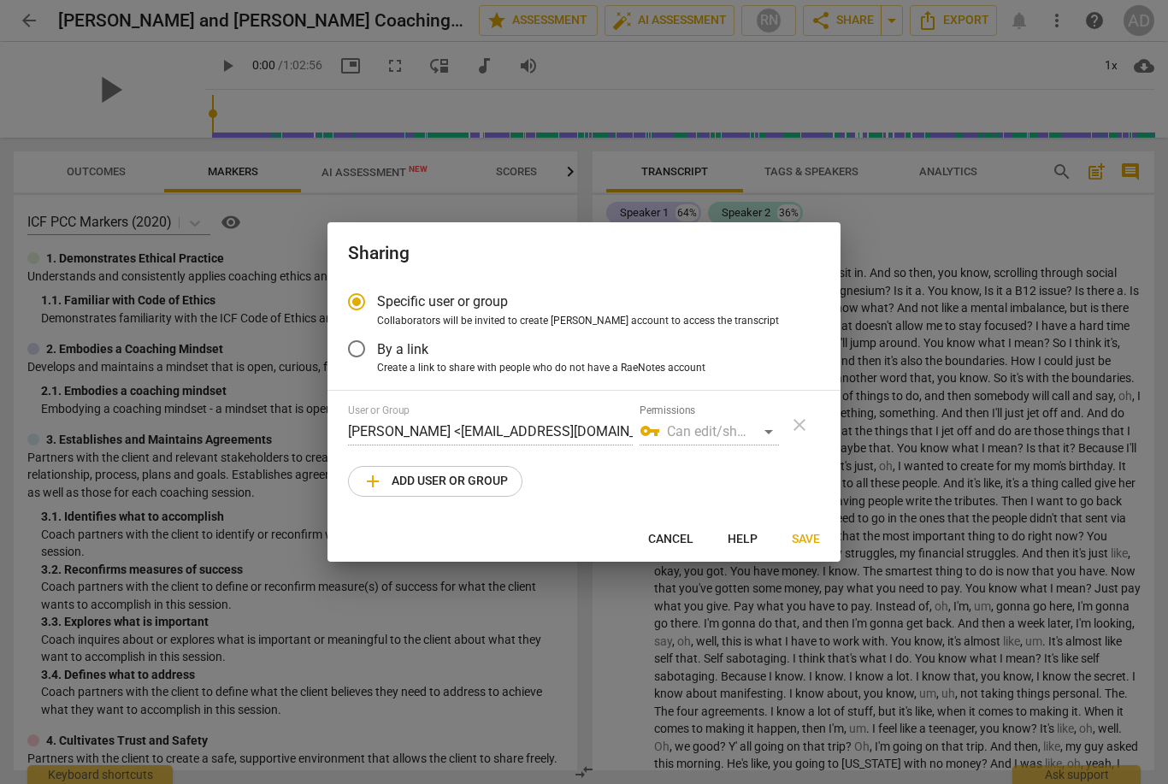
click at [498, 474] on span "add Add user or group" at bounding box center [434, 481] width 145 height 21
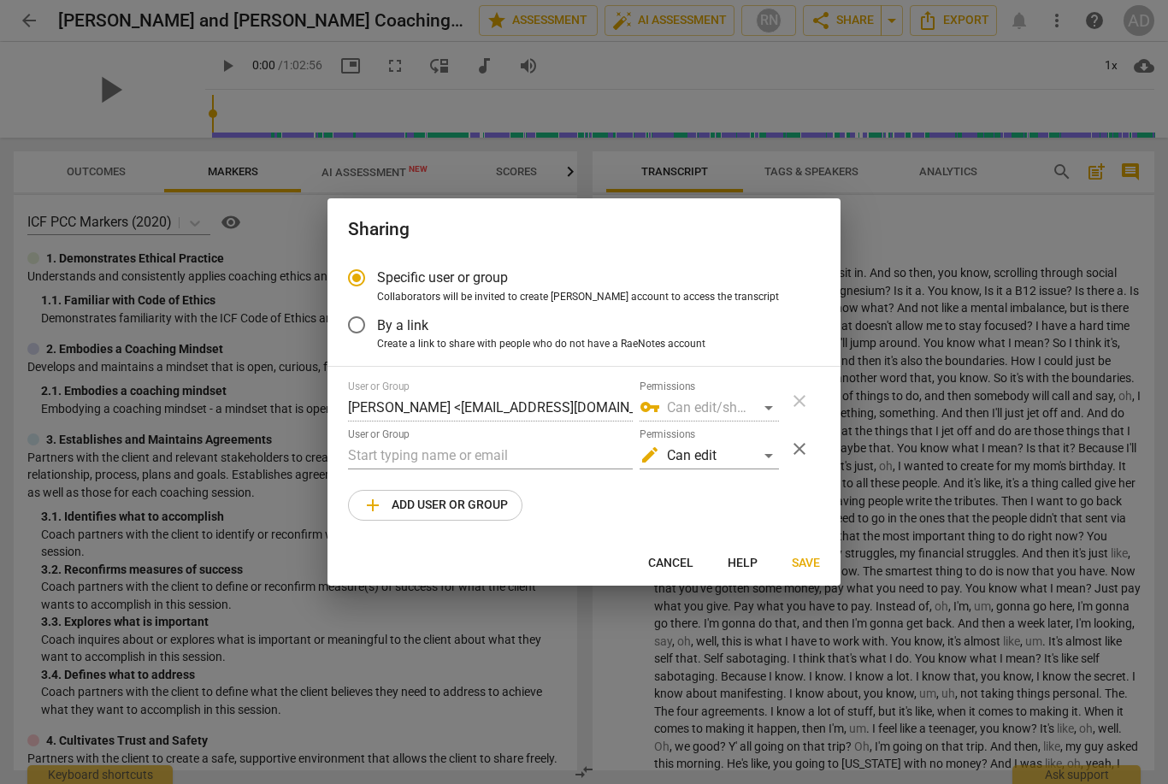
click at [489, 509] on span "add Add user or group" at bounding box center [434, 505] width 145 height 21
radio input "false"
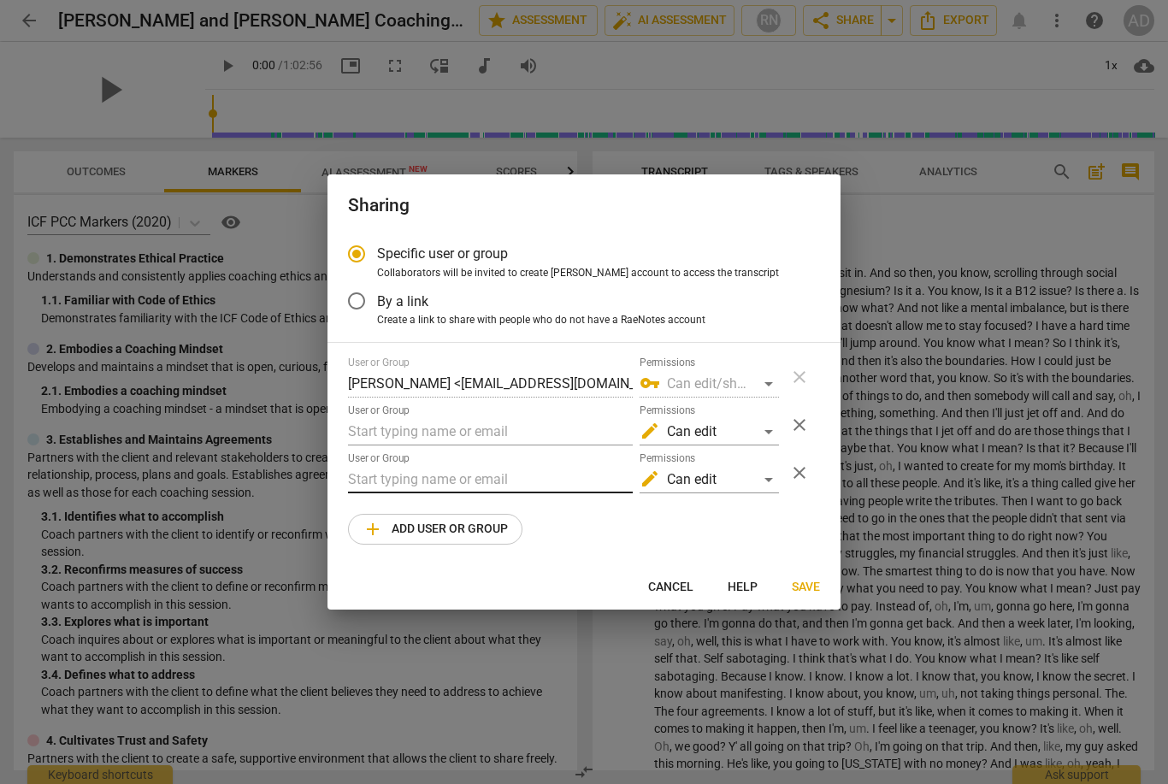
click at [510, 474] on input "text" at bounding box center [490, 479] width 285 height 27
type input "[EMAIL_ADDRESS][DOMAIN_NAME]"
click at [521, 429] on input "text" at bounding box center [490, 431] width 285 height 27
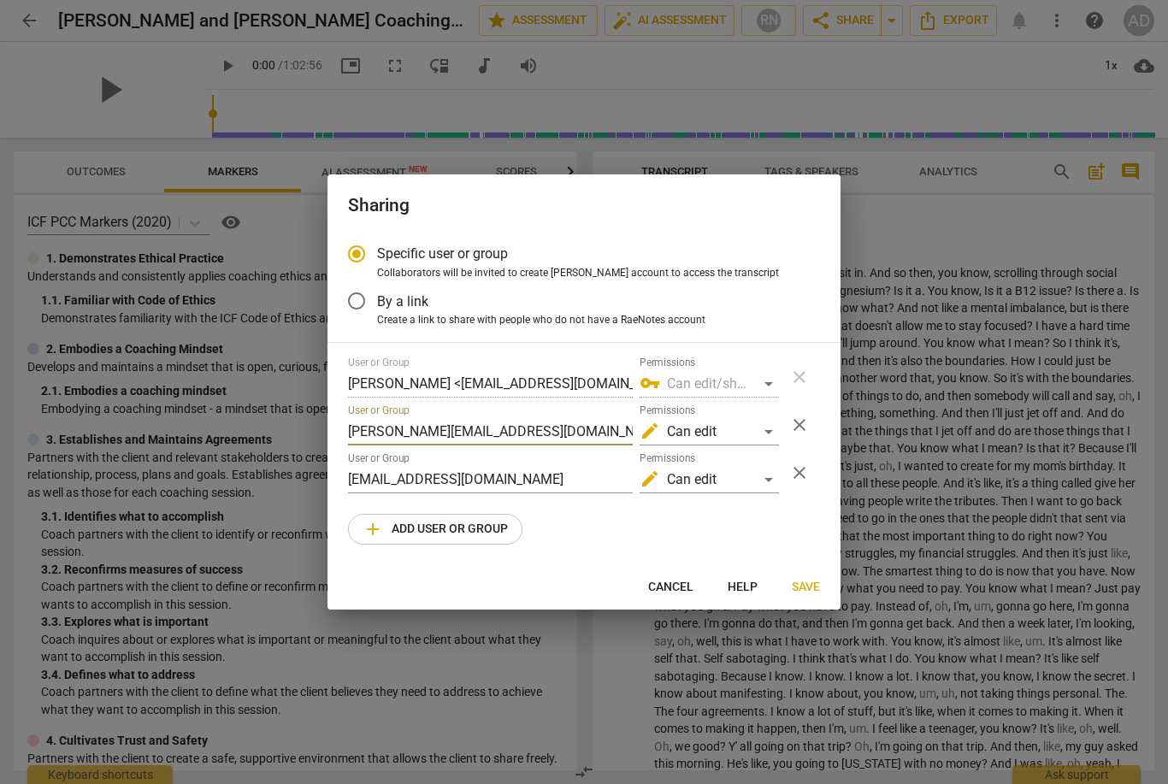
type input "[PERSON_NAME][EMAIL_ADDRESS][DOMAIN_NAME]"
click at [800, 586] on span "Save" at bounding box center [805, 587] width 28 height 17
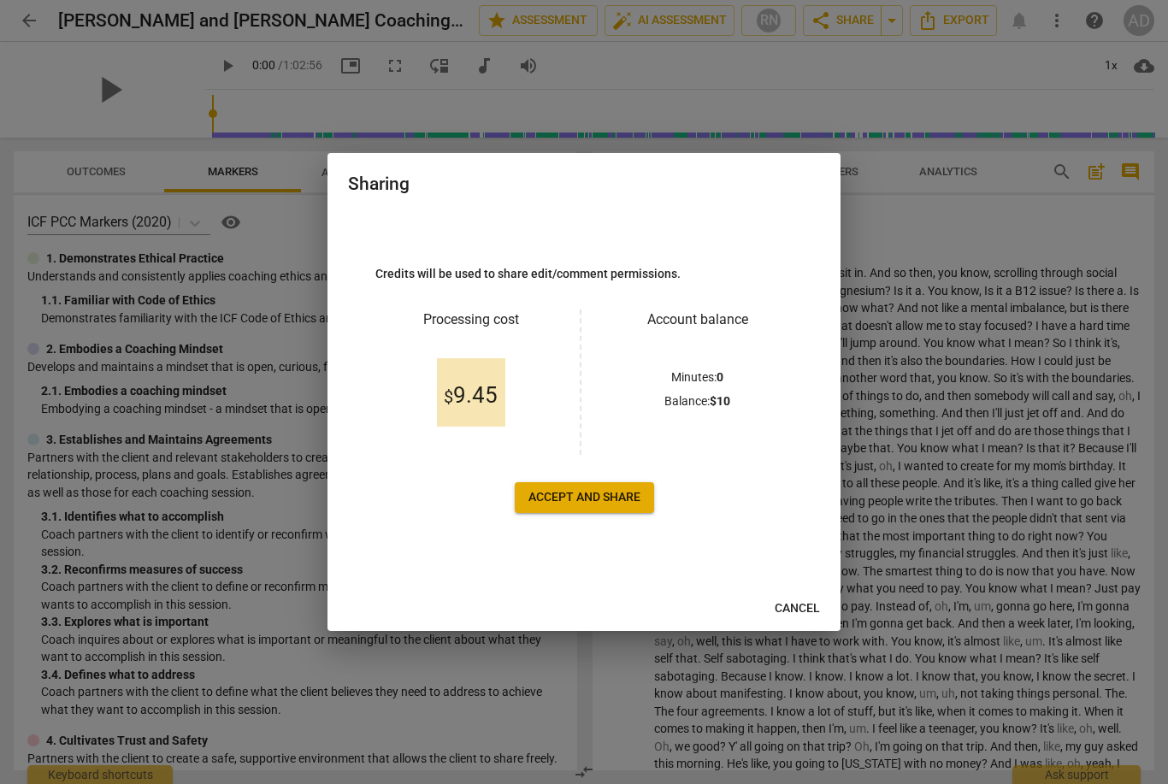
click at [622, 503] on span "Accept and share" at bounding box center [584, 497] width 112 height 17
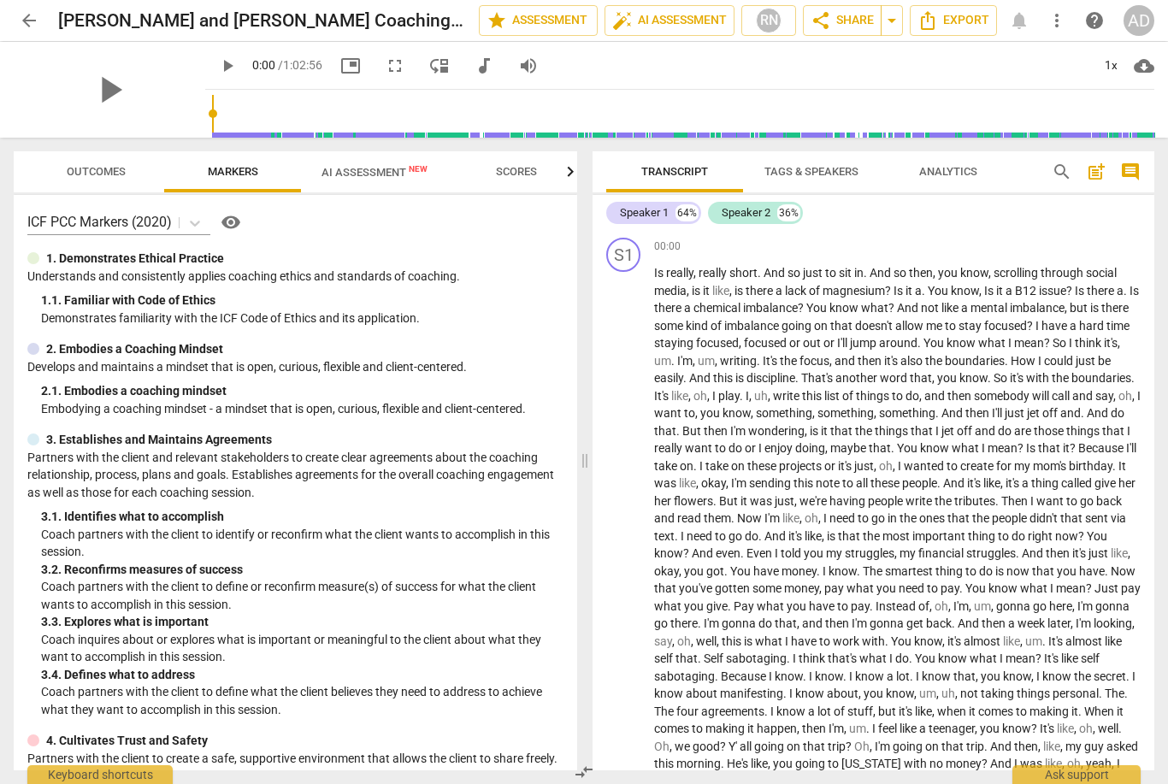
click at [978, 19] on span "Export" at bounding box center [953, 20] width 72 height 21
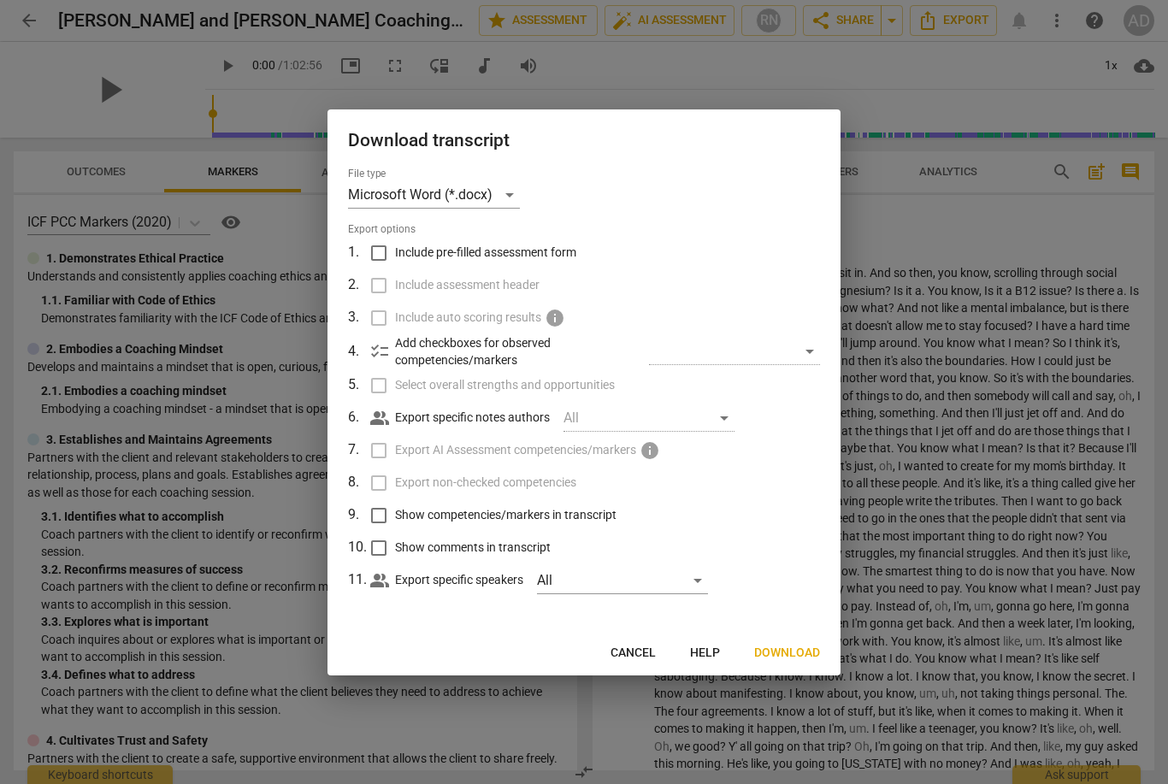
click at [790, 660] on button "Download" at bounding box center [786, 653] width 93 height 31
